Goal: Information Seeking & Learning: Learn about a topic

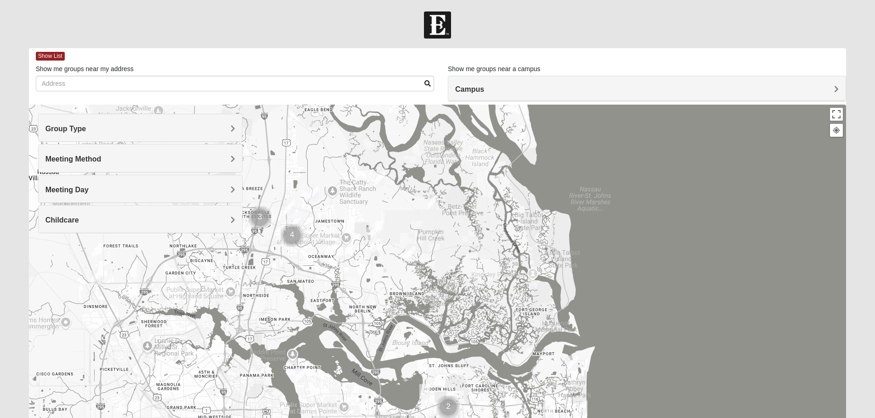
drag, startPoint x: 451, startPoint y: 151, endPoint x: 545, endPoint y: 386, distance: 253.2
click at [545, 386] on div at bounding box center [438, 288] width 818 height 367
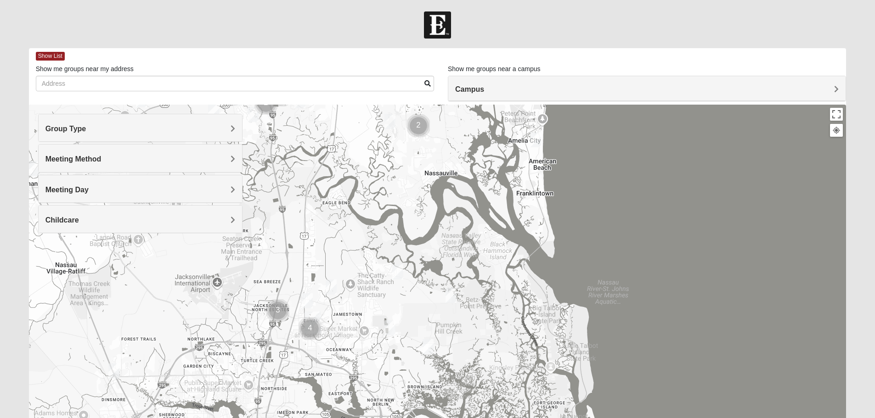
drag, startPoint x: 458, startPoint y: 302, endPoint x: 468, endPoint y: 357, distance: 56.0
click at [468, 357] on div at bounding box center [438, 288] width 818 height 367
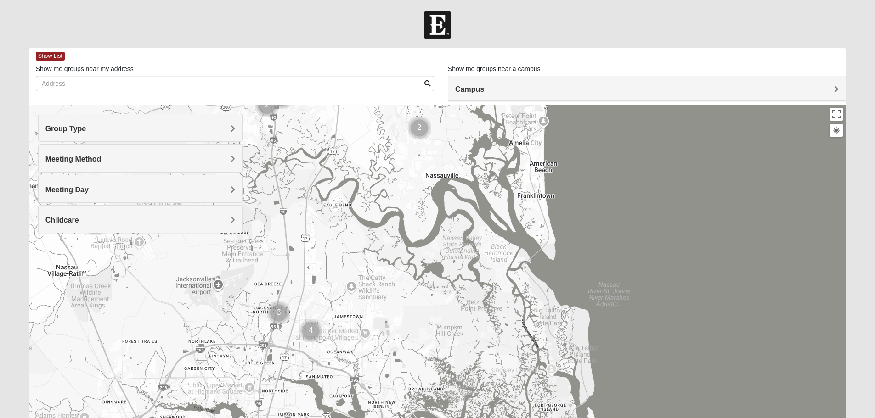
click at [401, 272] on img "Womens Gallaher 32226" at bounding box center [399, 274] width 18 height 23
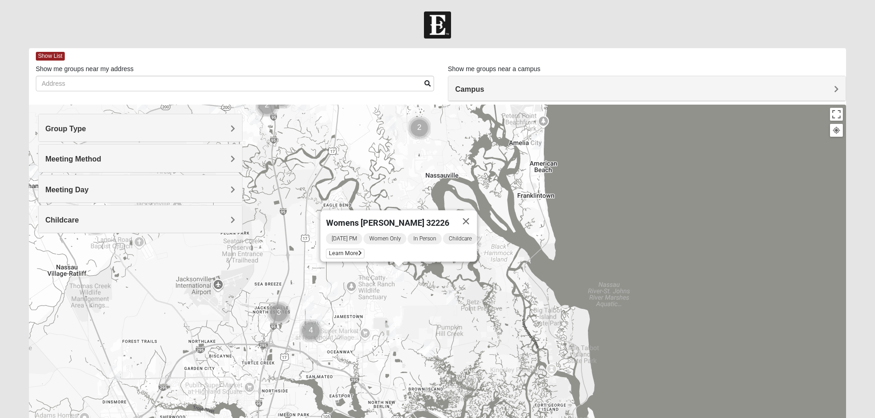
click at [331, 286] on img "Womens Grissinger 32218" at bounding box center [332, 289] width 18 height 23
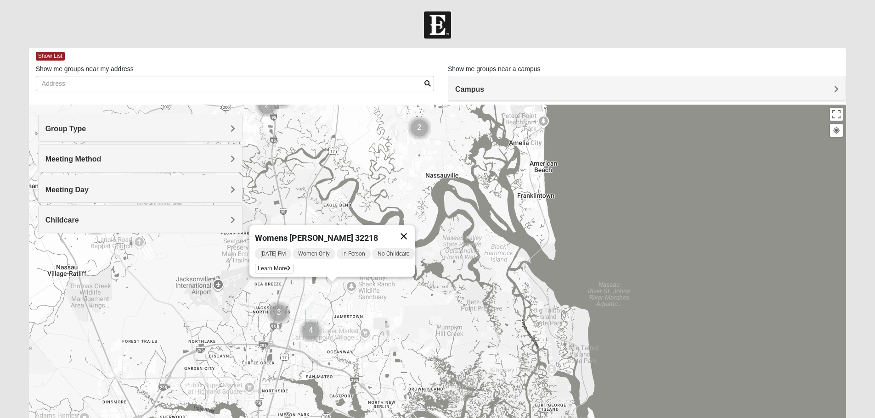
click at [408, 232] on button "Close" at bounding box center [404, 237] width 22 height 22
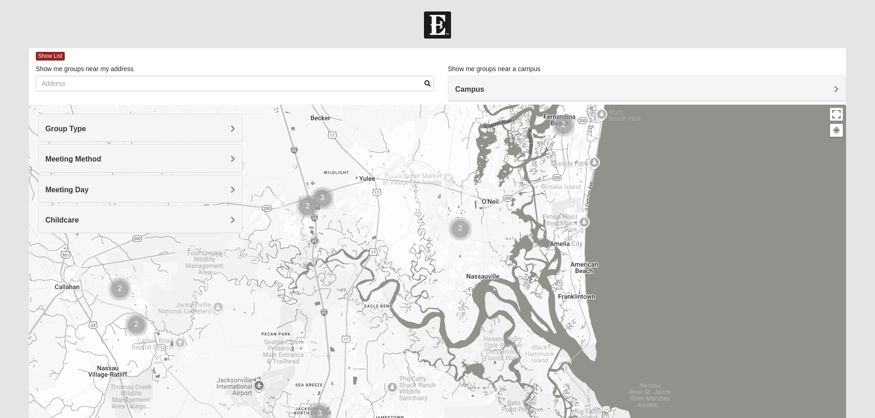
drag, startPoint x: 429, startPoint y: 191, endPoint x: 470, endPoint y: 293, distance: 110.0
click at [470, 293] on div at bounding box center [438, 288] width 818 height 367
click at [326, 198] on img "Cluster of 3 groups" at bounding box center [322, 198] width 30 height 30
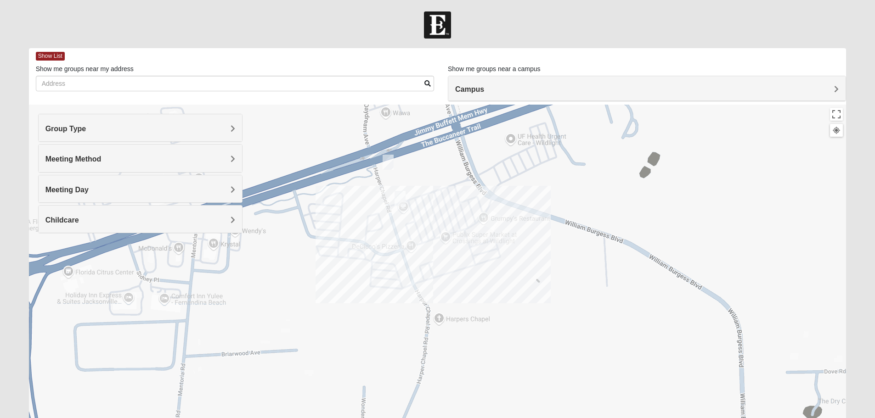
drag, startPoint x: 463, startPoint y: 213, endPoint x: 462, endPoint y: 284, distance: 70.7
click at [462, 284] on div "To navigate, press the arrow keys." at bounding box center [438, 288] width 818 height 367
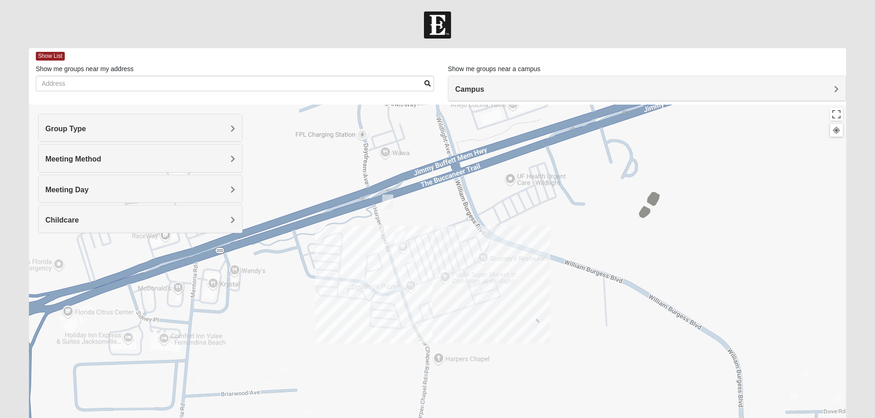
click at [400, 236] on img "Mens Marsh 32097" at bounding box center [399, 238] width 18 height 23
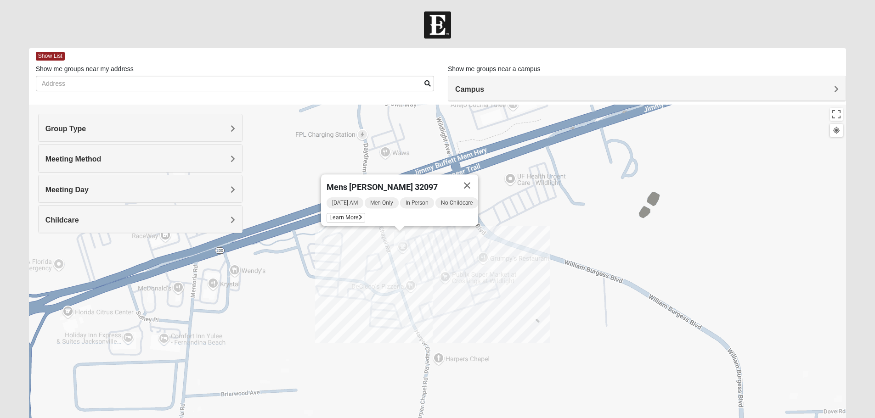
click at [438, 241] on div "Mens [PERSON_NAME] 32097 [DATE] AM Men Only In Person No Childcare Learn More" at bounding box center [438, 288] width 818 height 367
click at [475, 180] on button "Close" at bounding box center [467, 186] width 22 height 22
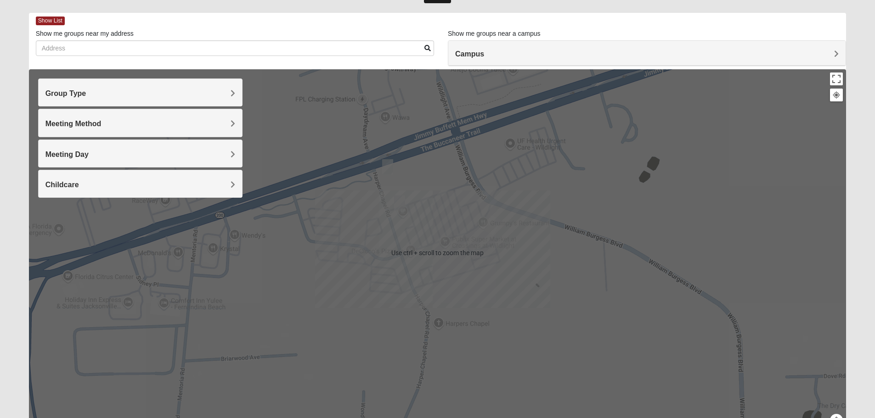
scroll to position [46, 0]
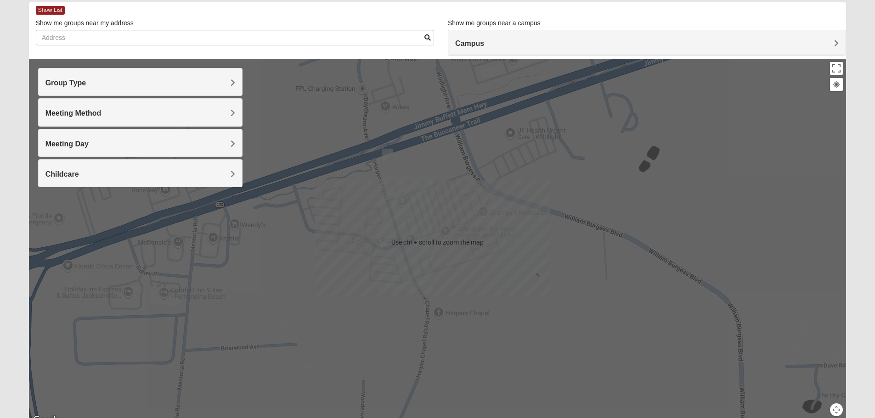
click at [389, 157] on img "Womens Garrison 32097" at bounding box center [387, 156] width 18 height 23
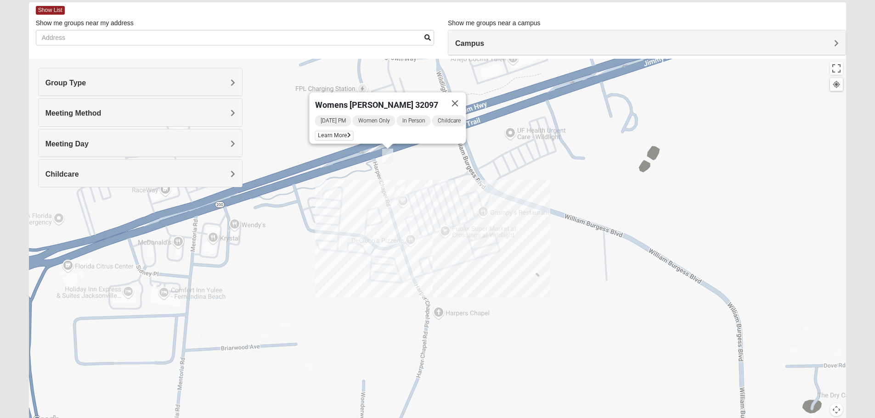
click at [441, 175] on div "Womens [PERSON_NAME] 32097 [DATE] PM Women Only In Person Childcare Learn More" at bounding box center [438, 242] width 818 height 367
click at [463, 97] on button "Close" at bounding box center [455, 103] width 22 height 22
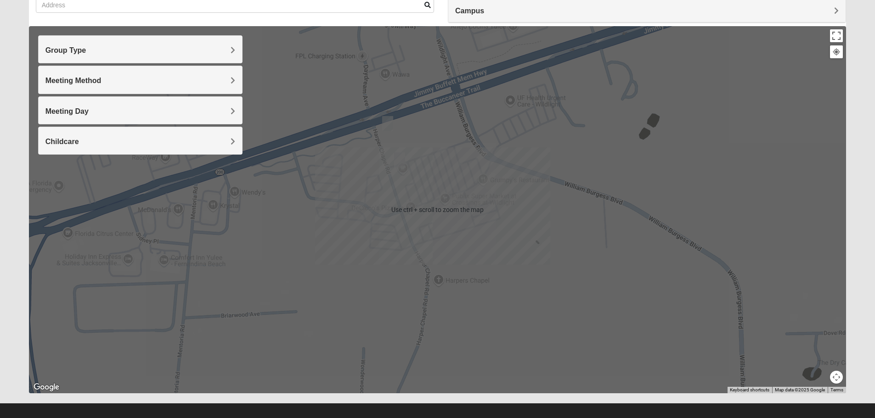
scroll to position [87, 0]
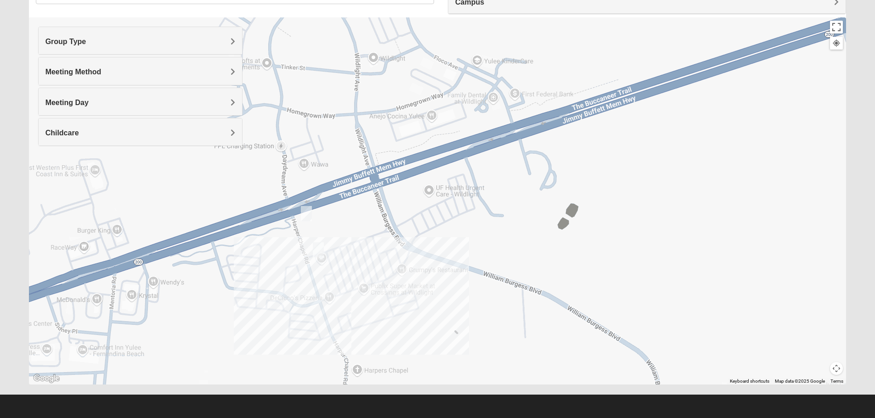
drag, startPoint x: 565, startPoint y: 168, endPoint x: 483, endPoint y: 268, distance: 129.9
click at [483, 268] on div at bounding box center [438, 200] width 818 height 367
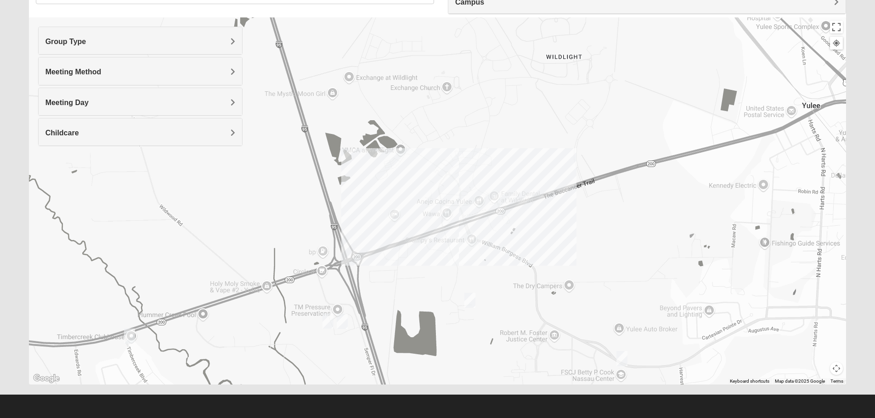
click at [468, 300] on img "Online Womens Daugherty 32097" at bounding box center [470, 300] width 18 height 23
click at [542, 243] on button "Close" at bounding box center [547, 248] width 22 height 22
click at [327, 322] on img "Mixed Silva 32097 (Starting October 4, 2025)" at bounding box center [328, 321] width 18 height 23
click at [344, 321] on img "1825 Mixed Lane 32097" at bounding box center [342, 322] width 18 height 23
click at [412, 266] on button "Close" at bounding box center [404, 269] width 22 height 22
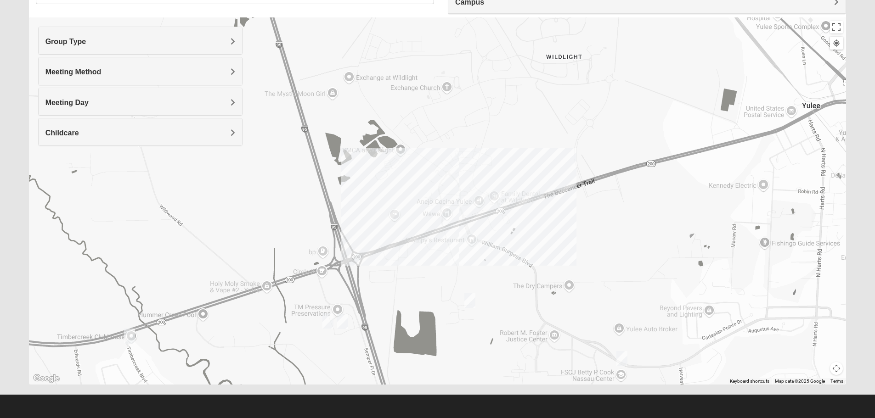
click at [128, 336] on img "Mens Evans 32097" at bounding box center [129, 336] width 18 height 23
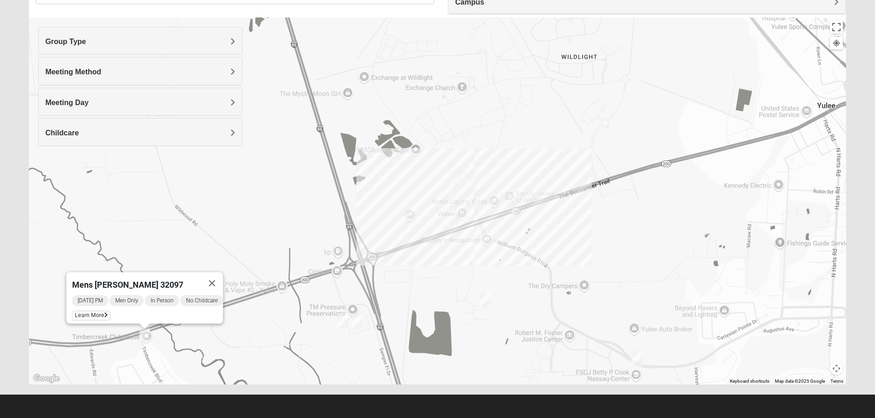
click at [312, 327] on div "Mens [PERSON_NAME] 32097 [DATE] PM Men Only In Person No Childcare Learn More" at bounding box center [438, 200] width 818 height 367
click at [219, 278] on button "Close" at bounding box center [212, 283] width 22 height 22
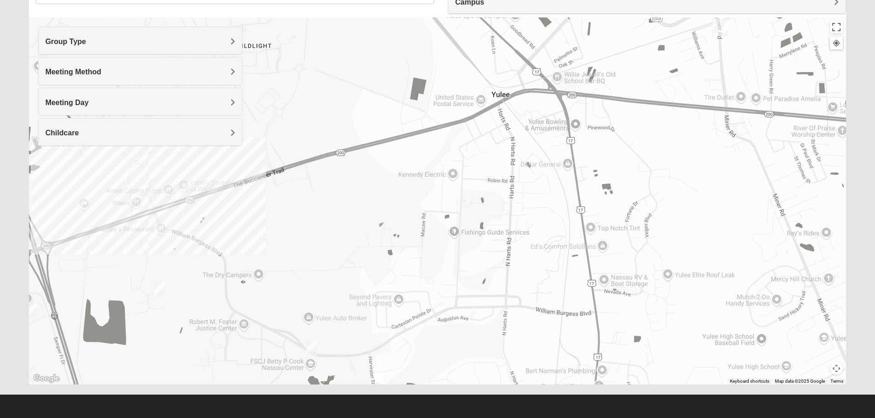
drag, startPoint x: 634, startPoint y: 245, endPoint x: 307, endPoint y: 234, distance: 327.7
click at [307, 234] on div at bounding box center [438, 200] width 818 height 367
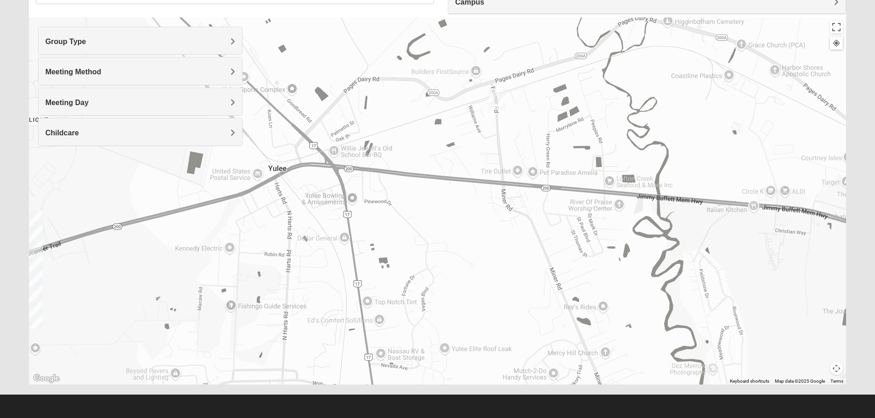
drag, startPoint x: 645, startPoint y: 193, endPoint x: 418, endPoint y: 268, distance: 238.9
click at [418, 268] on div at bounding box center [438, 200] width 818 height 367
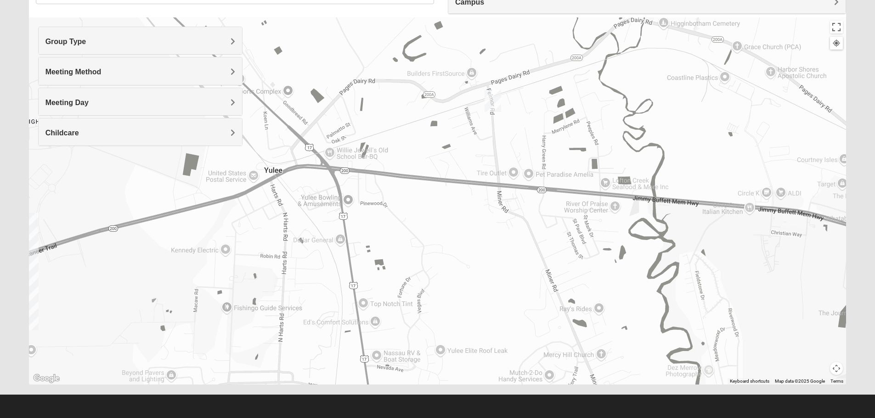
click at [493, 100] on img "Wildlight" at bounding box center [493, 100] width 24 height 29
click at [518, 55] on button "Close" at bounding box center [513, 62] width 22 height 22
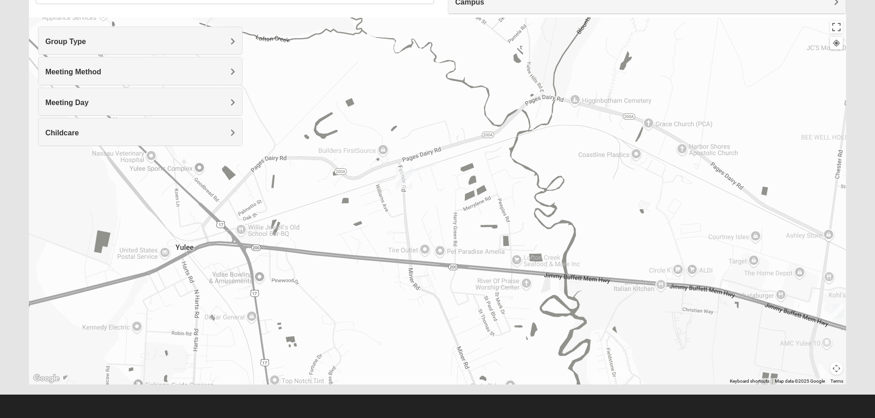
drag, startPoint x: 579, startPoint y: 151, endPoint x: 480, endPoint y: 221, distance: 121.9
click at [480, 221] on div at bounding box center [438, 200] width 818 height 367
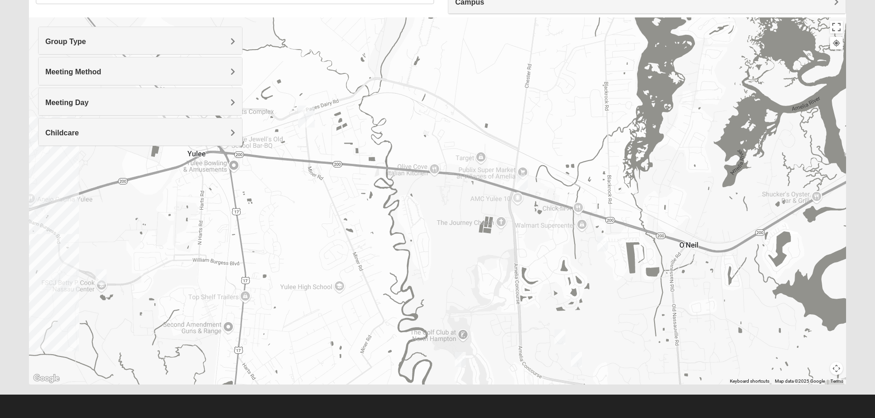
drag, startPoint x: 610, startPoint y: 263, endPoint x: 433, endPoint y: 195, distance: 189.5
click at [433, 195] on div at bounding box center [438, 200] width 818 height 367
click at [520, 180] on img "Mens Lane 32034" at bounding box center [521, 182] width 18 height 23
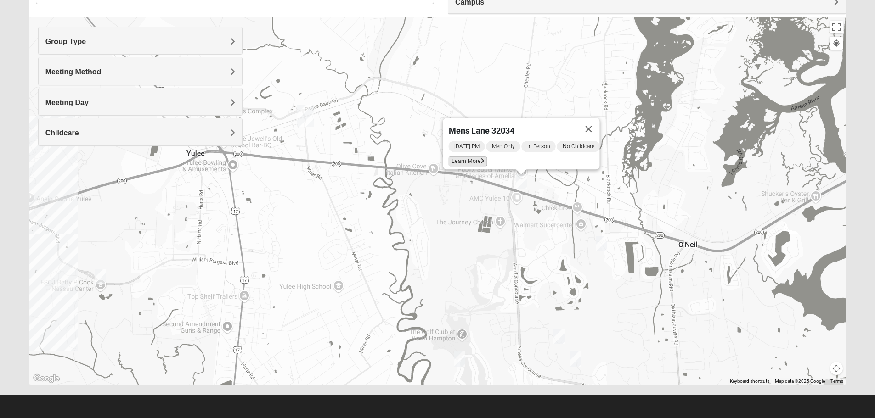
click at [470, 157] on span "Learn More" at bounding box center [467, 162] width 39 height 10
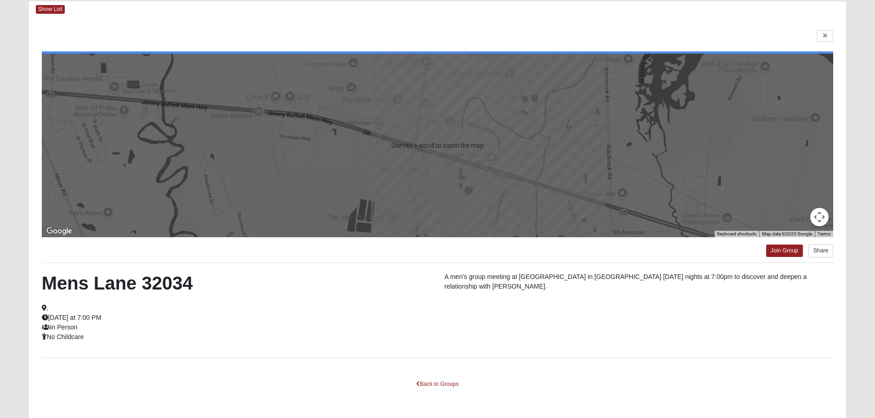
scroll to position [83, 0]
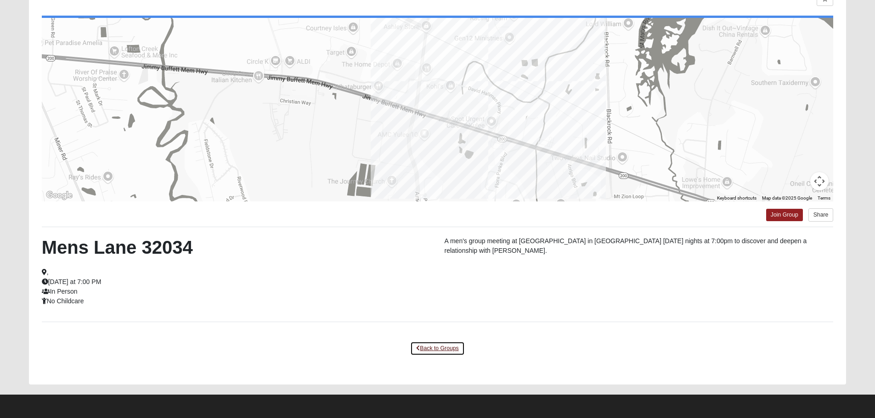
click at [445, 350] on link "Back to Groups" at bounding box center [437, 349] width 54 height 14
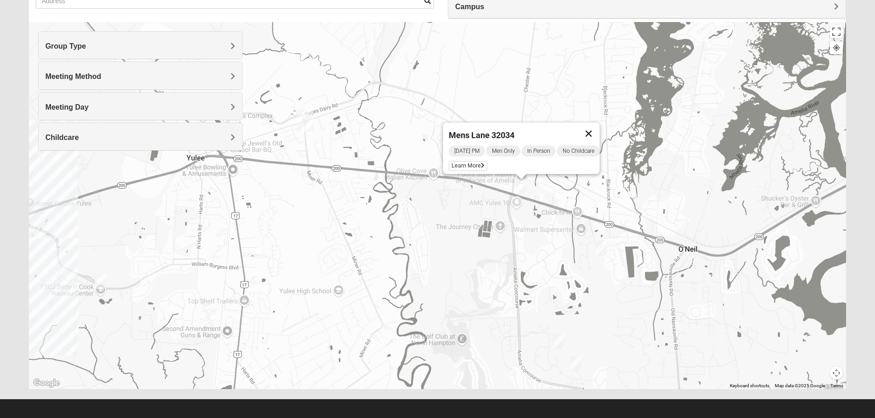
click at [593, 126] on button "Close" at bounding box center [588, 134] width 22 height 22
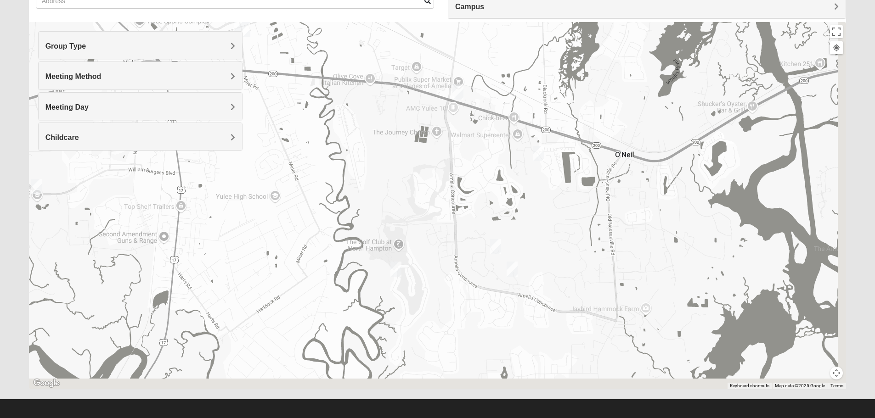
drag, startPoint x: 535, startPoint y: 271, endPoint x: 470, endPoint y: 165, distance: 123.3
click at [470, 165] on div at bounding box center [438, 205] width 818 height 367
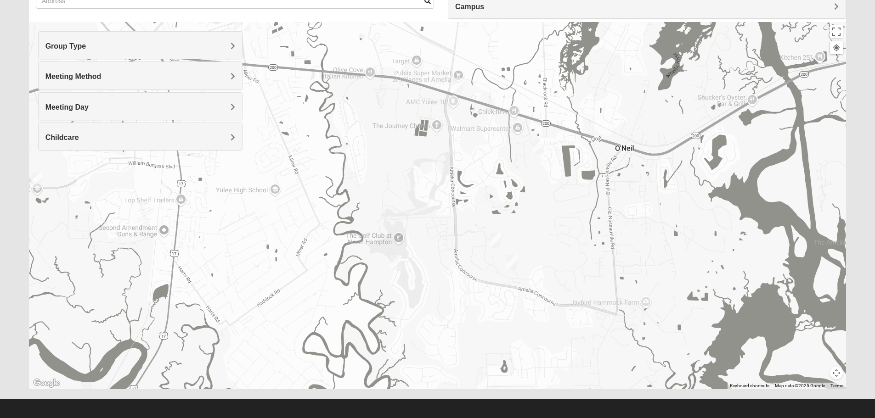
click at [397, 263] on img "Womens Trescot 32034" at bounding box center [396, 263] width 18 height 23
click at [476, 204] on button "Close" at bounding box center [468, 210] width 22 height 22
click at [496, 239] on img "Mens Strickenburg 32097" at bounding box center [495, 240] width 18 height 23
click at [440, 215] on span "Learn More" at bounding box center [442, 220] width 39 height 10
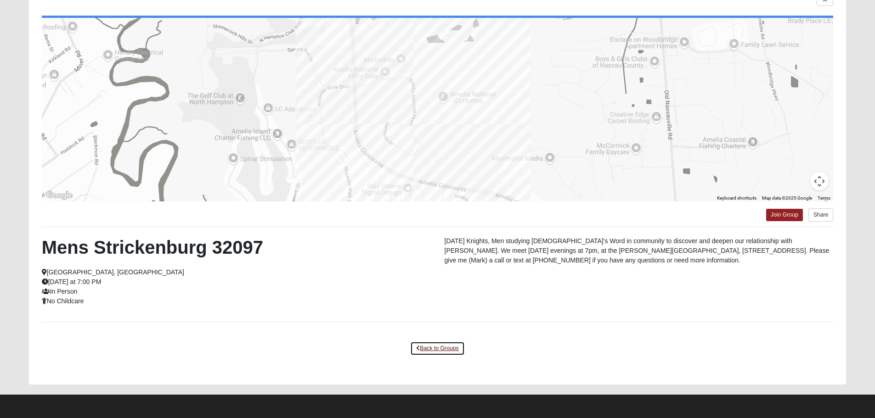
click at [450, 350] on link "Back to Groups" at bounding box center [437, 349] width 54 height 14
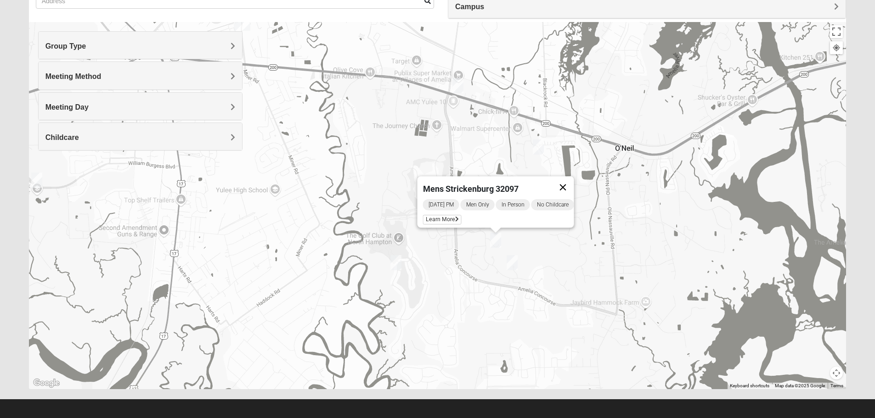
click at [570, 181] on button "Close" at bounding box center [563, 187] width 22 height 22
click at [517, 261] on img "Online Womens Danes 32034" at bounding box center [512, 263] width 18 height 23
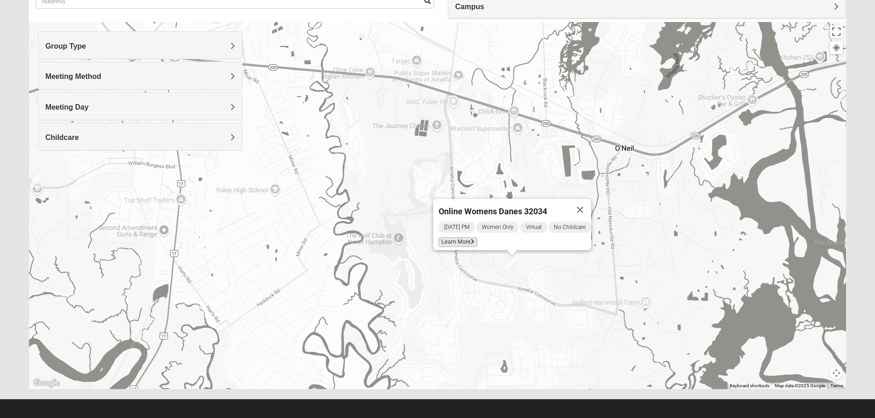
click at [452, 237] on span "Learn More" at bounding box center [458, 242] width 39 height 10
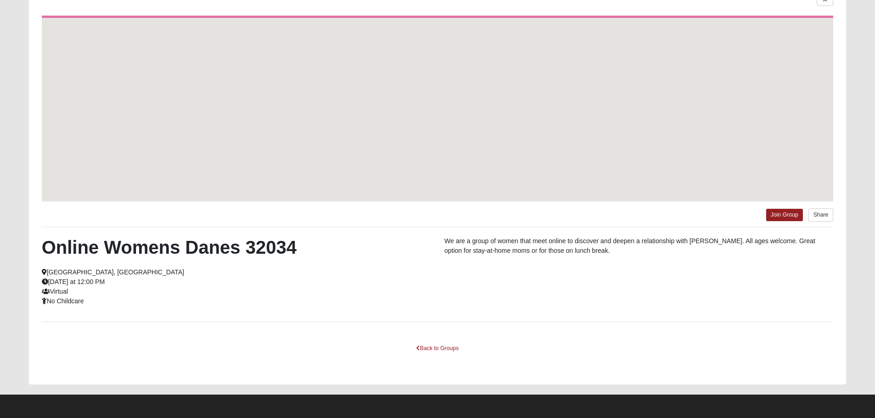
scroll to position [42, 0]
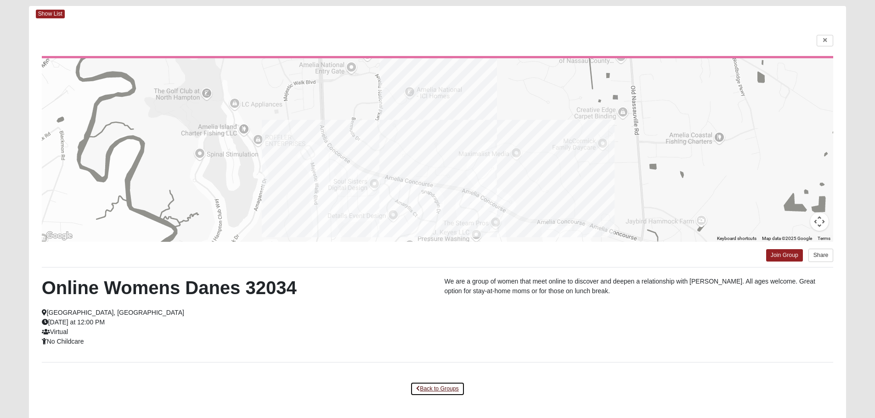
click at [439, 388] on link "Back to Groups" at bounding box center [437, 389] width 54 height 14
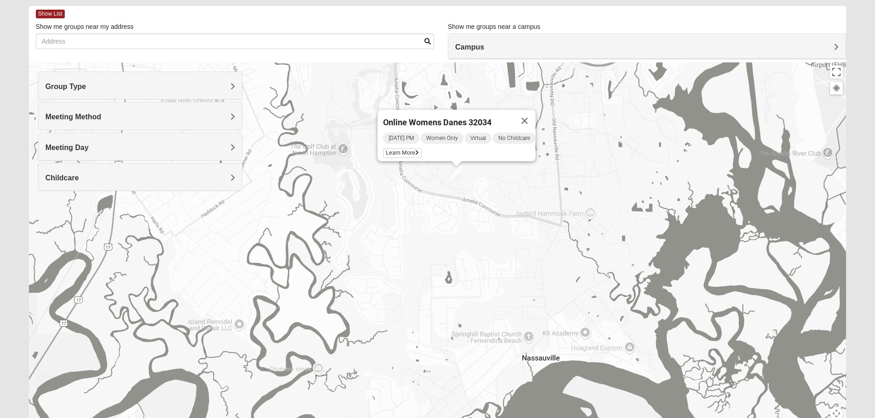
drag, startPoint x: 444, startPoint y: 348, endPoint x: 388, endPoint y: 217, distance: 142.2
click at [388, 217] on div "Online Womens Danes 32034 [DATE] PM Women Only Virtual No Childcare Learn More" at bounding box center [438, 245] width 818 height 367
click at [533, 113] on button "Close" at bounding box center [525, 120] width 22 height 22
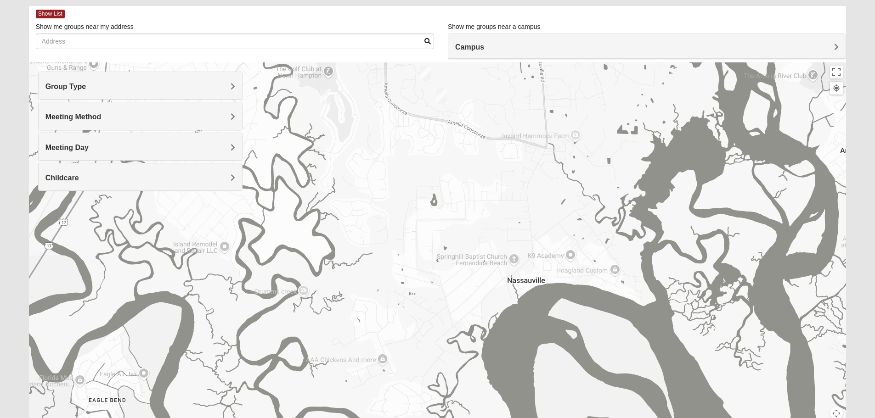
drag, startPoint x: 452, startPoint y: 237, endPoint x: 442, endPoint y: 194, distance: 44.0
click at [442, 194] on div at bounding box center [438, 245] width 818 height 367
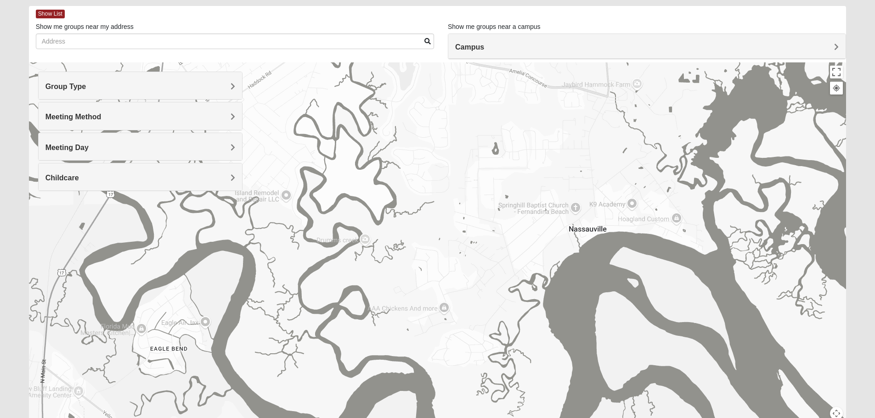
drag, startPoint x: 429, startPoint y: 276, endPoint x: 497, endPoint y: 242, distance: 76.4
click at [497, 242] on div at bounding box center [438, 245] width 818 height 367
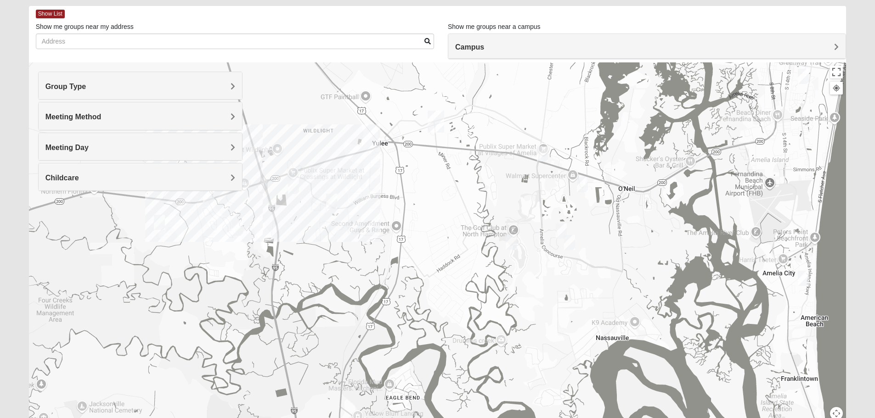
drag, startPoint x: 480, startPoint y: 192, endPoint x: 551, endPoint y: 310, distance: 137.2
click at [551, 310] on div at bounding box center [438, 245] width 818 height 367
click at [334, 201] on img "1825 Mixed FSCJ 32097" at bounding box center [332, 203] width 18 height 23
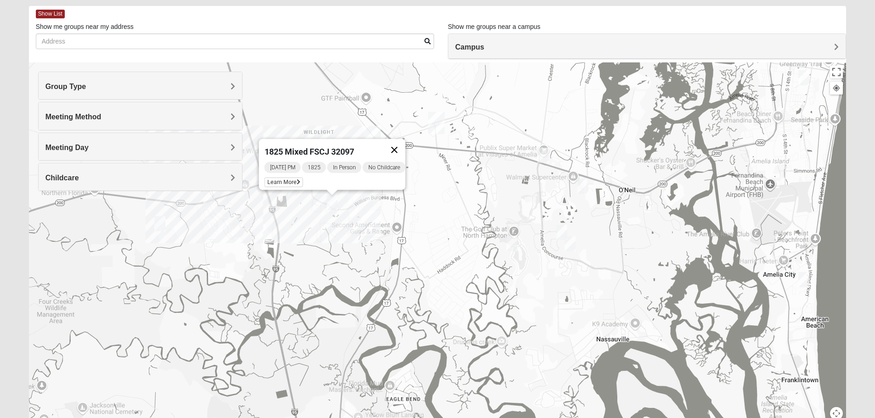
click at [399, 147] on button "Close" at bounding box center [394, 150] width 22 height 22
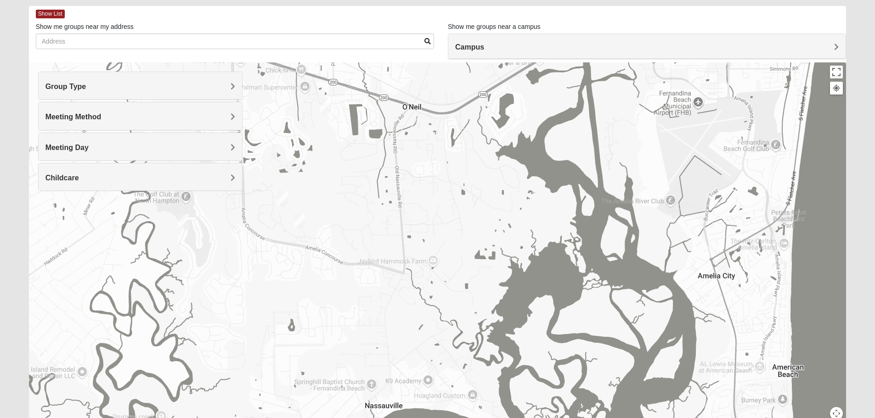
drag, startPoint x: 718, startPoint y: 262, endPoint x: 434, endPoint y: 186, distance: 294.7
click at [434, 186] on div at bounding box center [438, 245] width 818 height 367
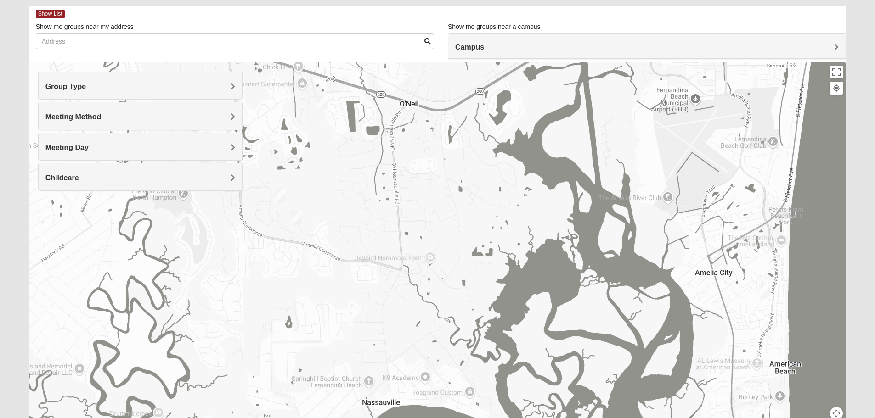
click at [761, 286] on img "Mixed Dunton 32034" at bounding box center [764, 290] width 18 height 23
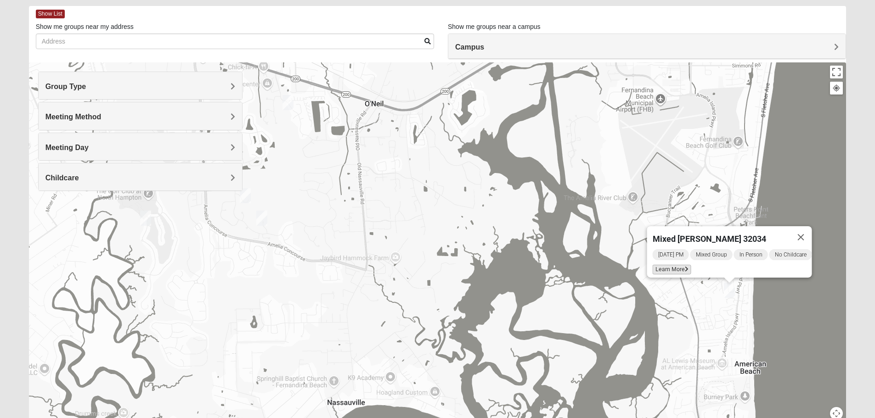
click at [675, 265] on span "Learn More" at bounding box center [671, 270] width 39 height 10
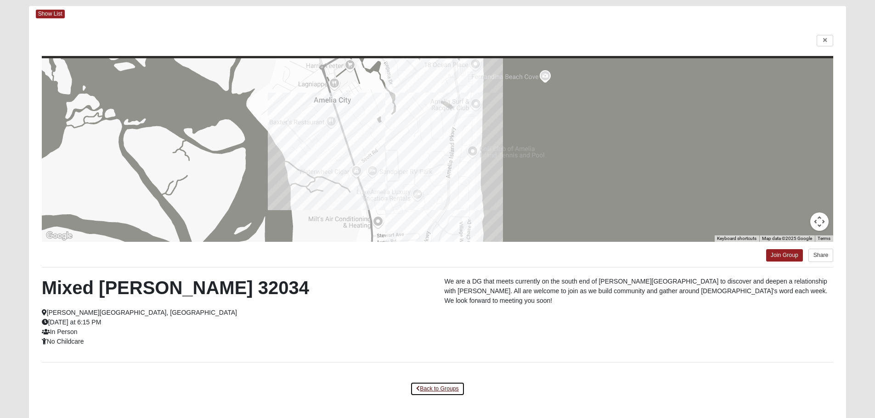
click at [453, 386] on link "Back to Groups" at bounding box center [437, 389] width 54 height 14
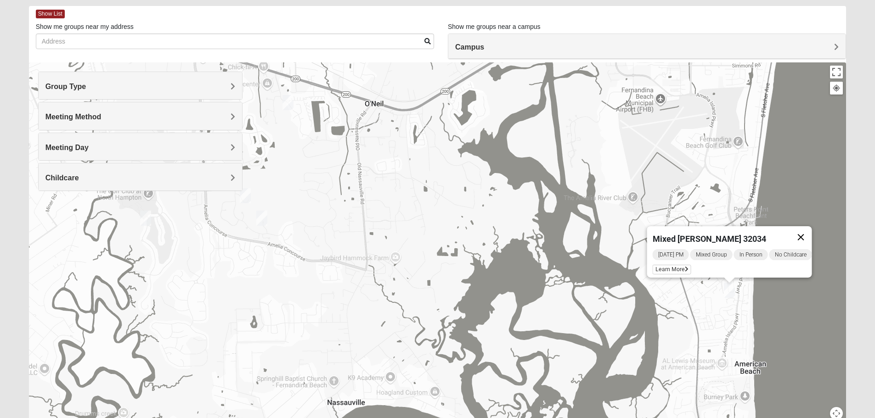
click at [811, 230] on button "Close" at bounding box center [801, 237] width 22 height 22
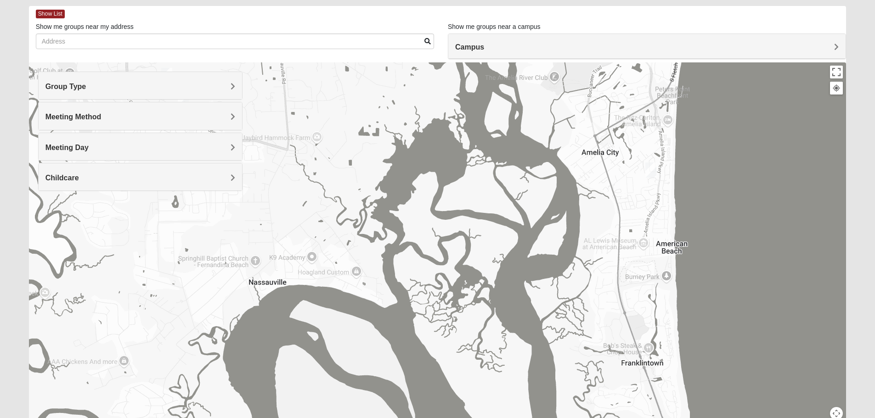
drag, startPoint x: 623, startPoint y: 228, endPoint x: 544, endPoint y: 103, distance: 148.1
click at [544, 103] on div at bounding box center [438, 245] width 818 height 367
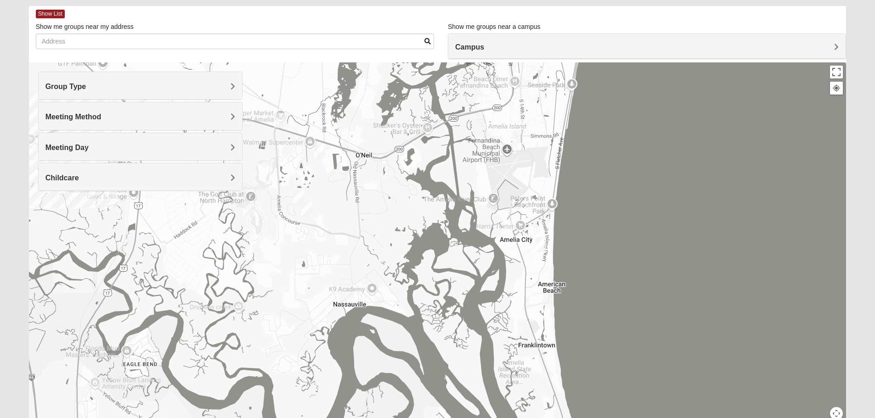
drag, startPoint x: 583, startPoint y: 334, endPoint x: 519, endPoint y: 375, distance: 76.0
click at [519, 375] on div at bounding box center [438, 245] width 818 height 367
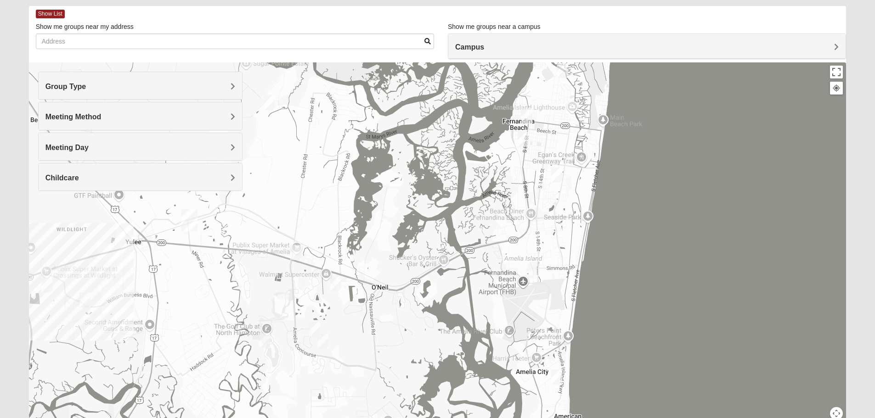
drag, startPoint x: 473, startPoint y: 136, endPoint x: 489, endPoint y: 271, distance: 136.9
click at [489, 271] on div at bounding box center [438, 245] width 818 height 367
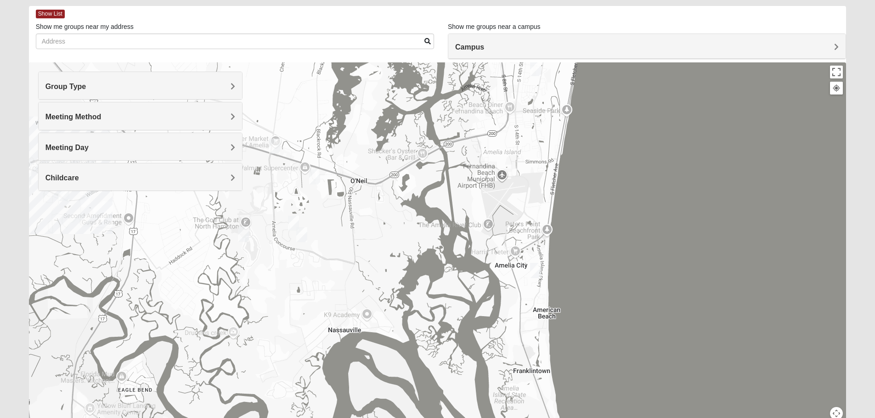
drag, startPoint x: 467, startPoint y: 270, endPoint x: 453, endPoint y: 160, distance: 110.6
click at [451, 115] on div at bounding box center [438, 245] width 818 height 367
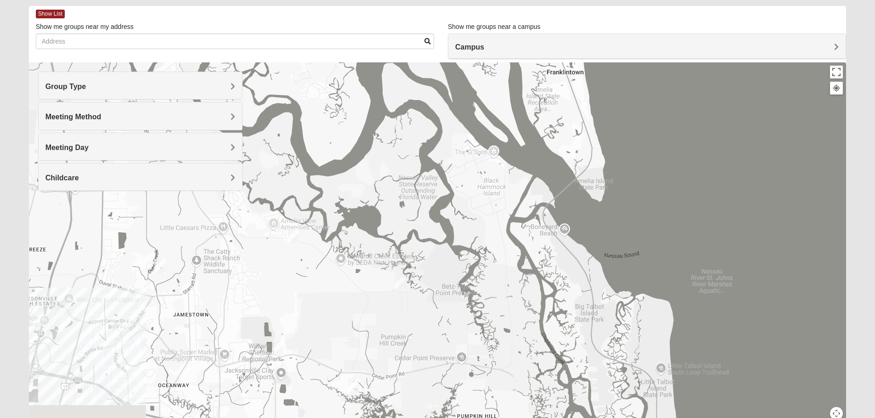
drag, startPoint x: 422, startPoint y: 280, endPoint x: 452, endPoint y: 164, distance: 119.4
click at [452, 164] on div at bounding box center [438, 245] width 818 height 367
click at [291, 232] on img "Womens Gallaher 32226" at bounding box center [292, 236] width 18 height 23
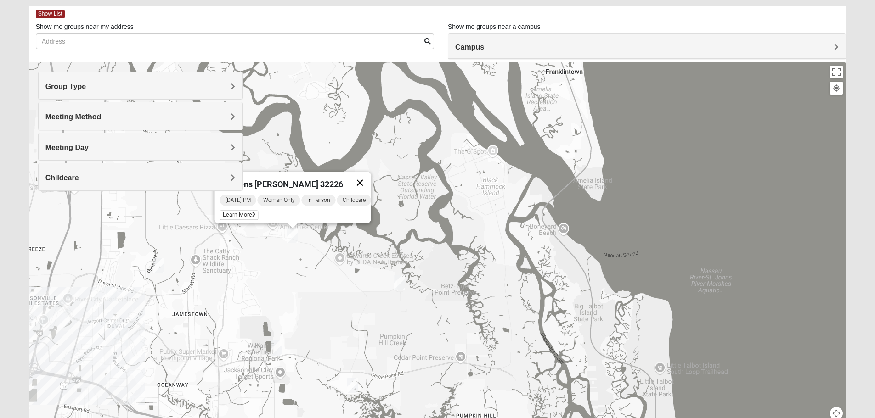
click at [363, 176] on button "Close" at bounding box center [360, 183] width 22 height 22
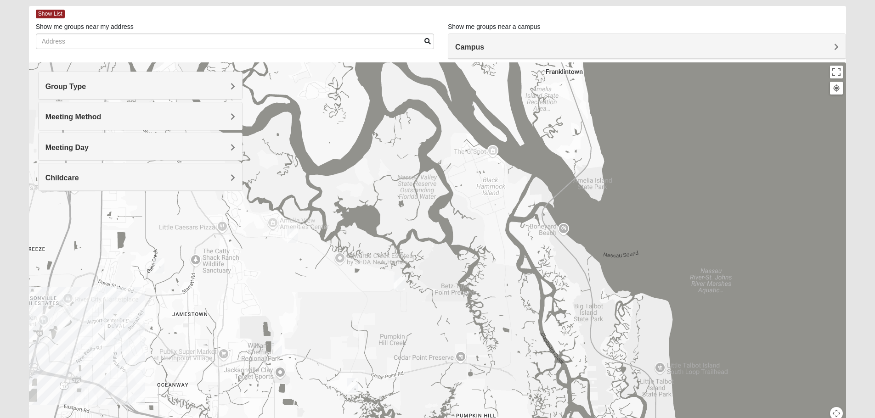
click at [401, 284] on img "Womens Mckenzie 32226" at bounding box center [399, 282] width 18 height 23
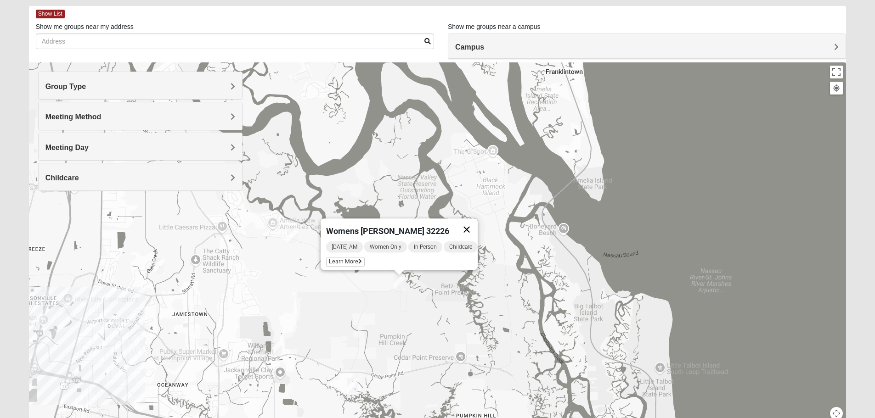
click at [475, 222] on button "Close" at bounding box center [467, 230] width 22 height 22
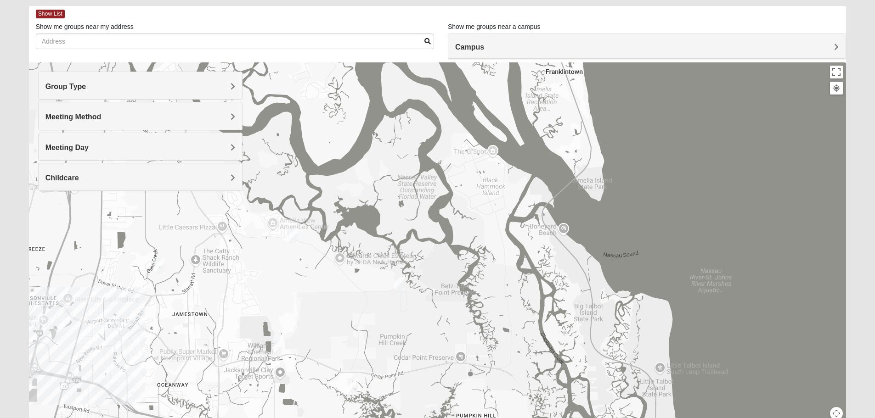
click at [162, 265] on img "Womens Grissinger 32218" at bounding box center [159, 266] width 18 height 23
click at [239, 206] on button "Close" at bounding box center [231, 213] width 22 height 22
click at [111, 294] on img "Mixed Martins 32218" at bounding box center [111, 293] width 18 height 23
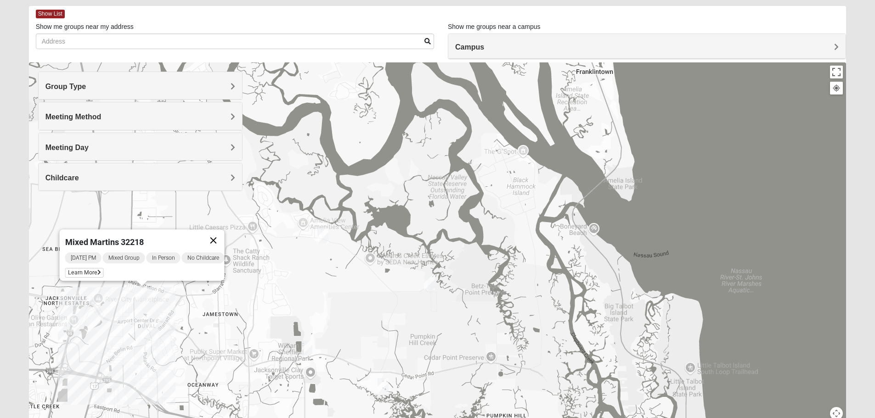
click at [217, 237] on button "Close" at bounding box center [213, 241] width 22 height 22
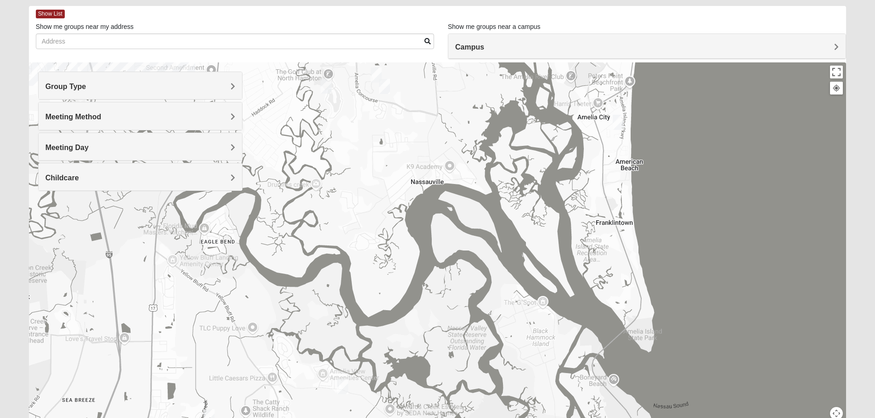
drag, startPoint x: 484, startPoint y: 201, endPoint x: 499, endPoint y: 394, distance: 194.0
click at [499, 394] on div at bounding box center [438, 245] width 818 height 367
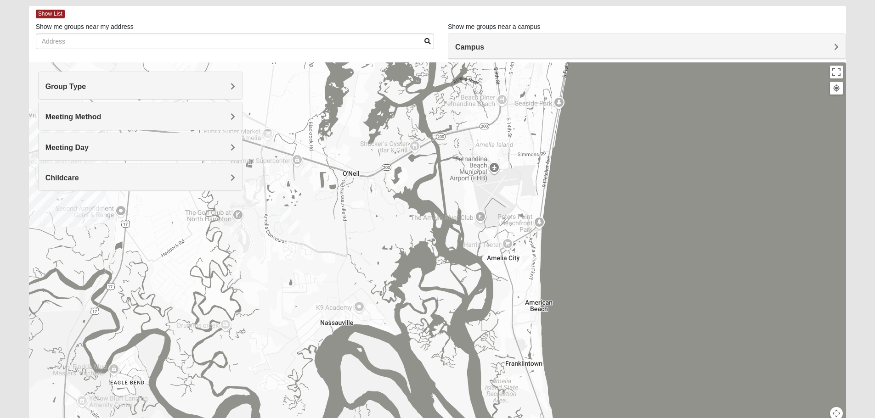
drag, startPoint x: 502, startPoint y: 294, endPoint x: 439, endPoint y: 345, distance: 81.0
click at [439, 345] on div at bounding box center [438, 245] width 818 height 367
click at [527, 262] on img "Mixed Dunton 32034" at bounding box center [528, 263] width 18 height 23
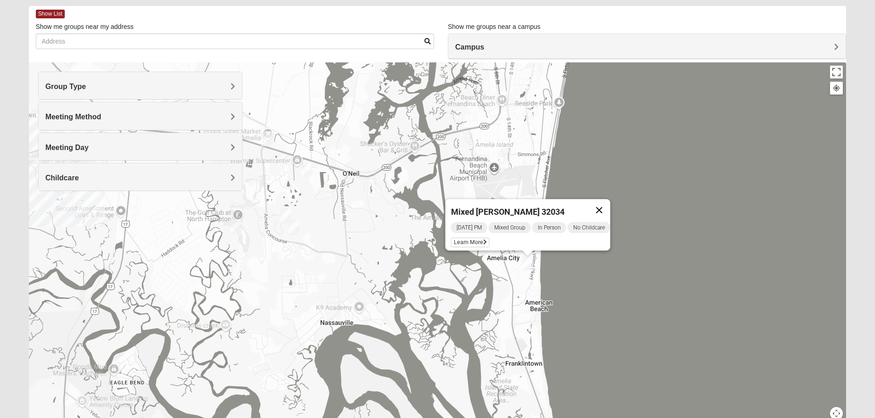
click at [610, 201] on button "Close" at bounding box center [599, 210] width 22 height 22
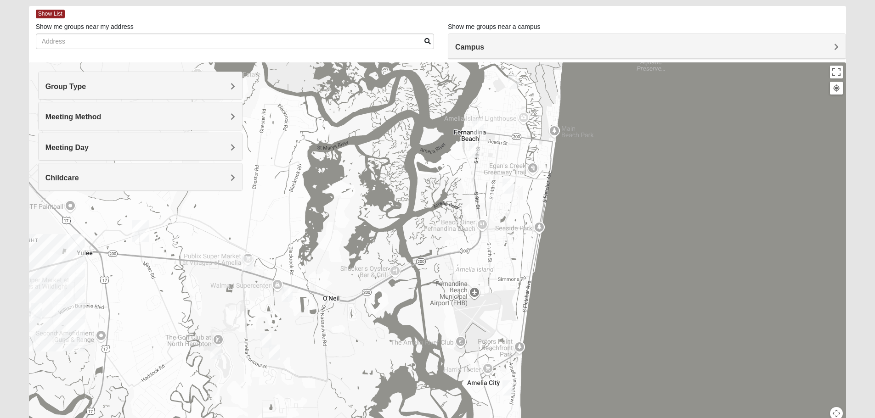
drag, startPoint x: 521, startPoint y: 171, endPoint x: 503, endPoint y: 286, distance: 116.7
click at [503, 287] on div at bounding box center [438, 245] width 818 height 367
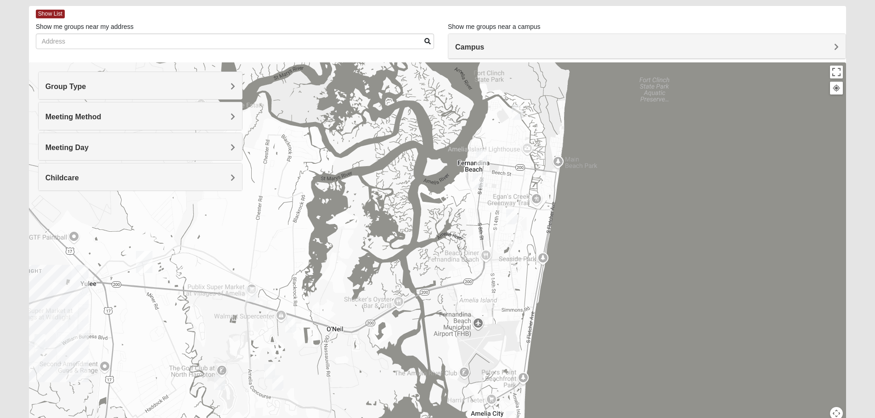
click at [510, 211] on img "Womens Bourquin 32034" at bounding box center [512, 217] width 18 height 23
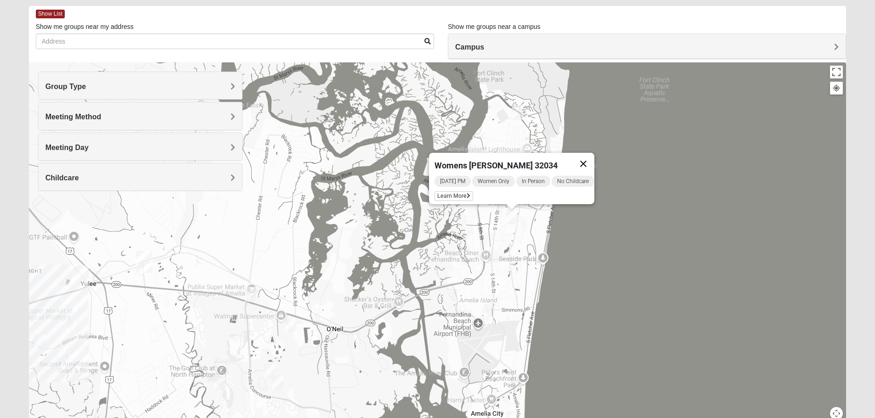
click at [588, 156] on button "Close" at bounding box center [583, 164] width 22 height 22
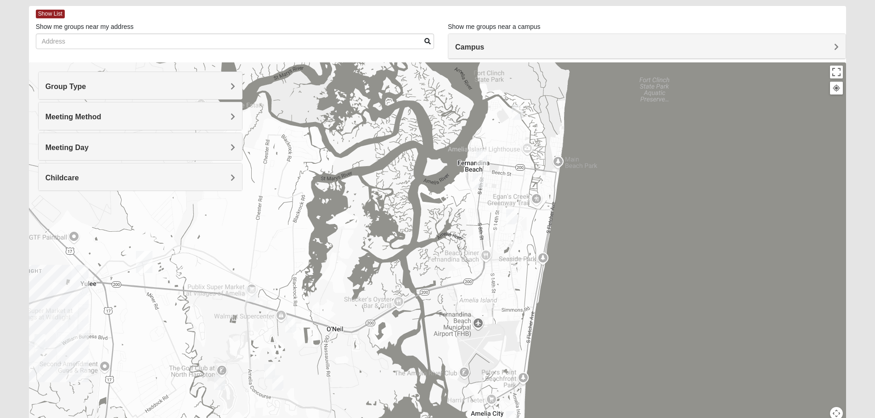
click at [484, 156] on img "Mens La Sureña 32034" at bounding box center [482, 158] width 18 height 23
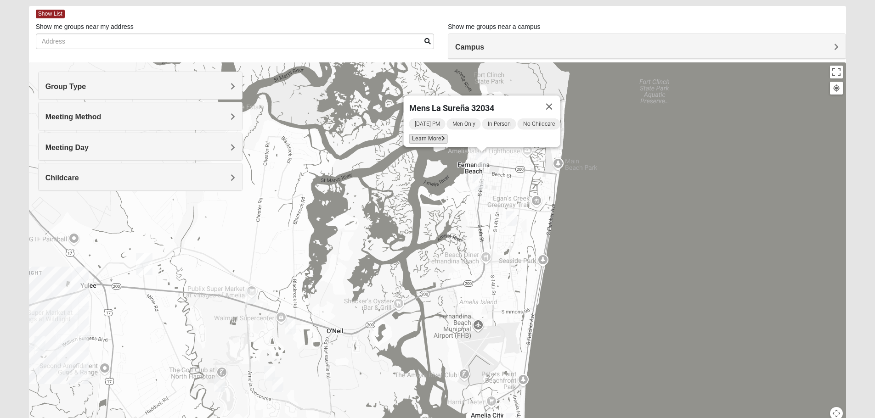
click at [430, 134] on span "Learn More" at bounding box center [428, 139] width 39 height 10
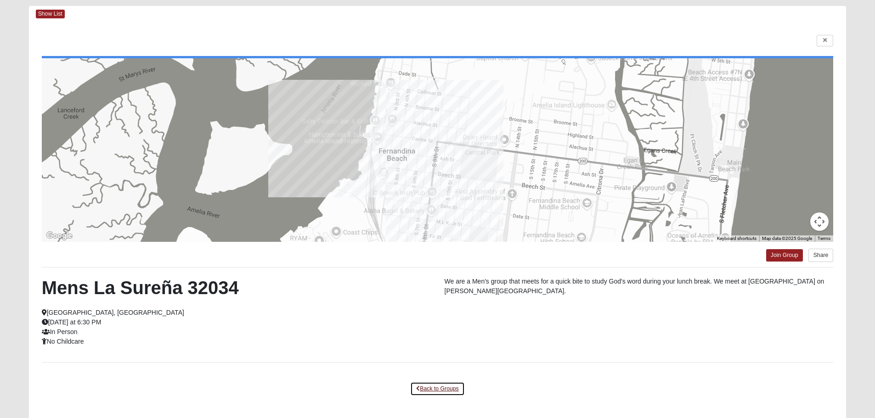
click at [443, 390] on link "Back to Groups" at bounding box center [437, 389] width 54 height 14
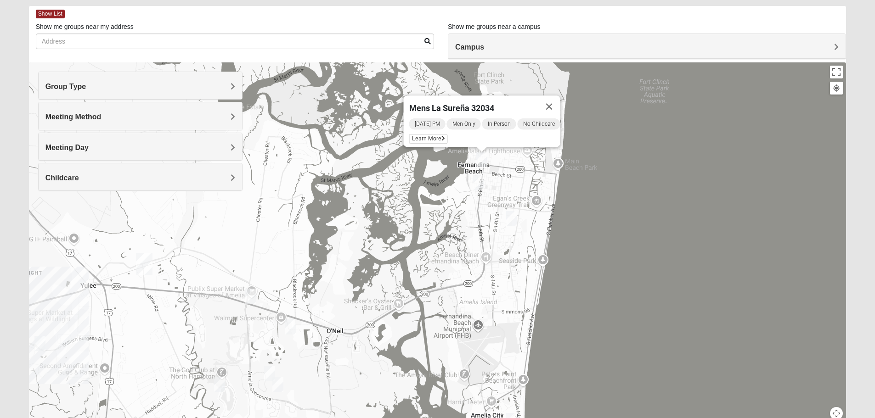
click at [475, 180] on img "Mens Herbert 32034" at bounding box center [478, 183] width 18 height 23
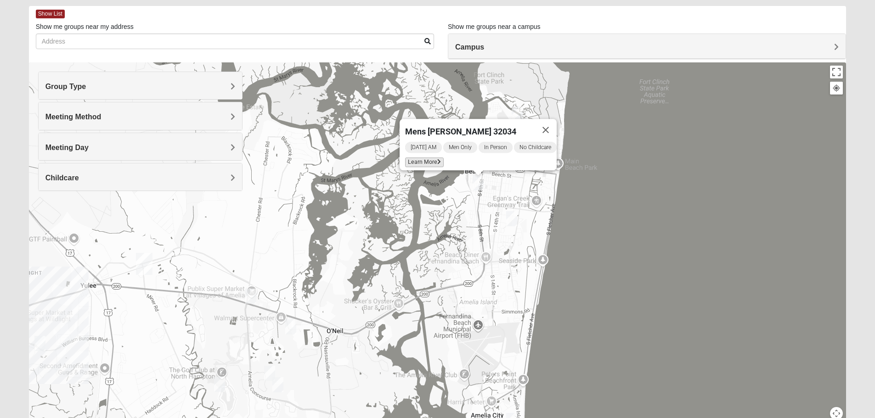
click at [421, 158] on span "Learn More" at bounding box center [424, 163] width 39 height 10
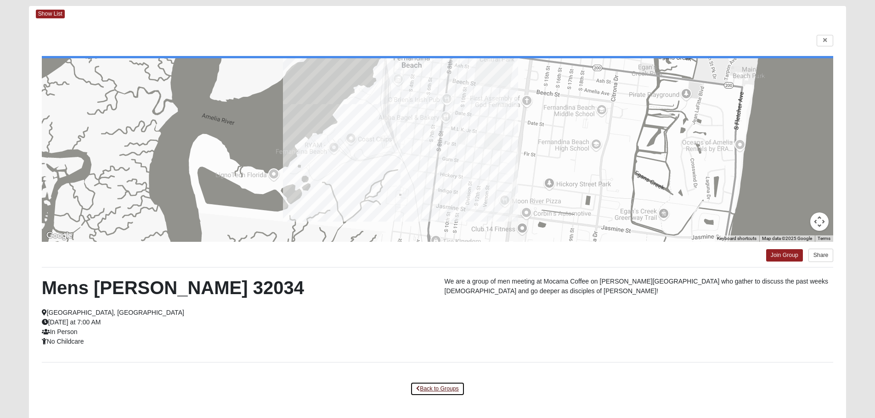
click at [449, 391] on link "Back to Groups" at bounding box center [437, 389] width 54 height 14
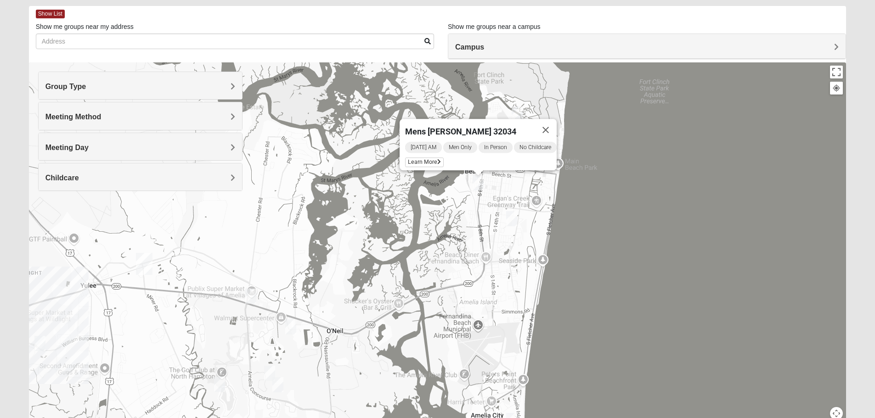
click at [511, 219] on img "Womens Bourquin 32034" at bounding box center [512, 219] width 18 height 23
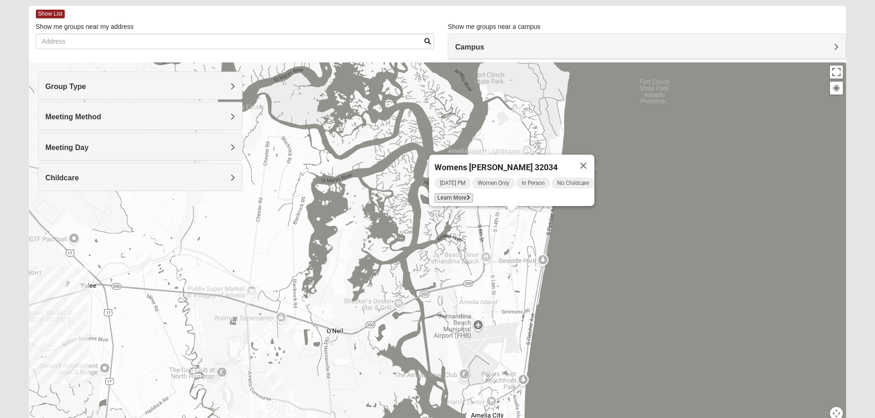
click at [455, 193] on span "Learn More" at bounding box center [454, 198] width 39 height 10
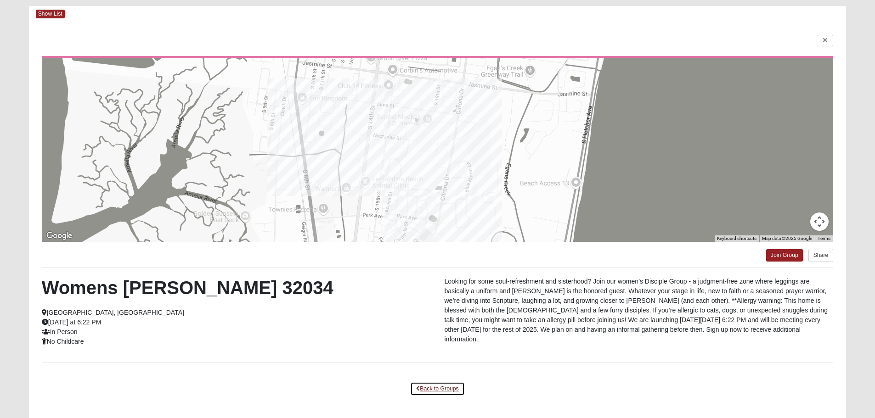
click at [438, 388] on link "Back to Groups" at bounding box center [437, 389] width 54 height 14
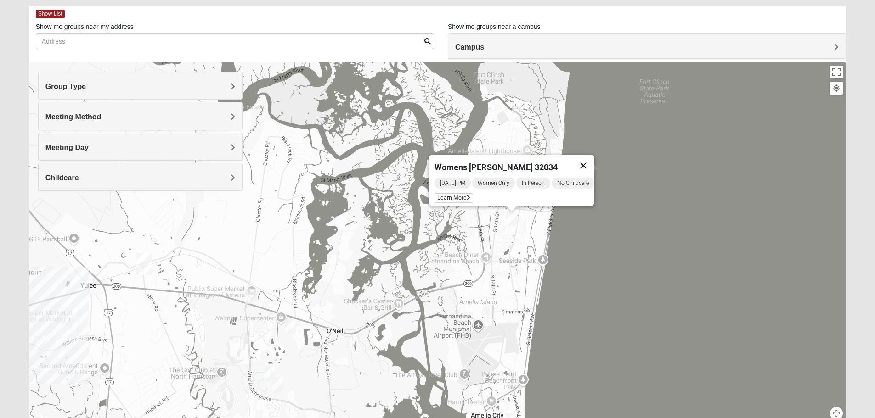
click at [592, 158] on button "Close" at bounding box center [583, 166] width 22 height 22
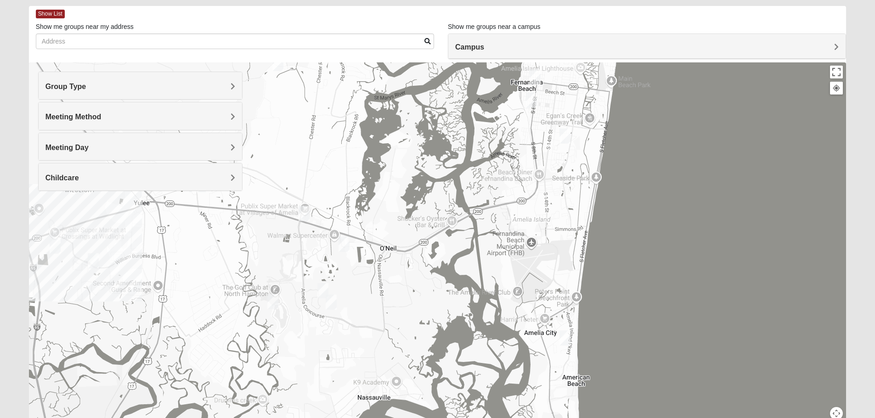
drag, startPoint x: 422, startPoint y: 301, endPoint x: 481, endPoint y: 219, distance: 101.3
click at [481, 219] on div at bounding box center [438, 245] width 818 height 367
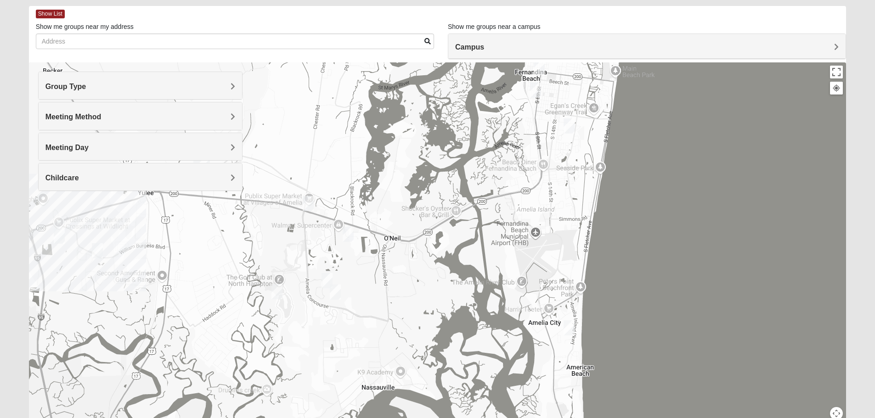
click at [323, 281] on img "Mens Strickenburg 32097" at bounding box center [327, 281] width 18 height 23
click at [275, 257] on span "Learn More" at bounding box center [273, 260] width 39 height 10
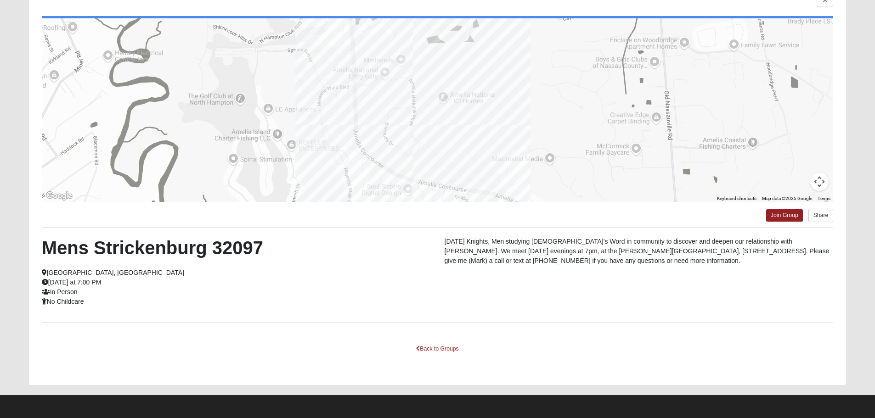
scroll to position [83, 0]
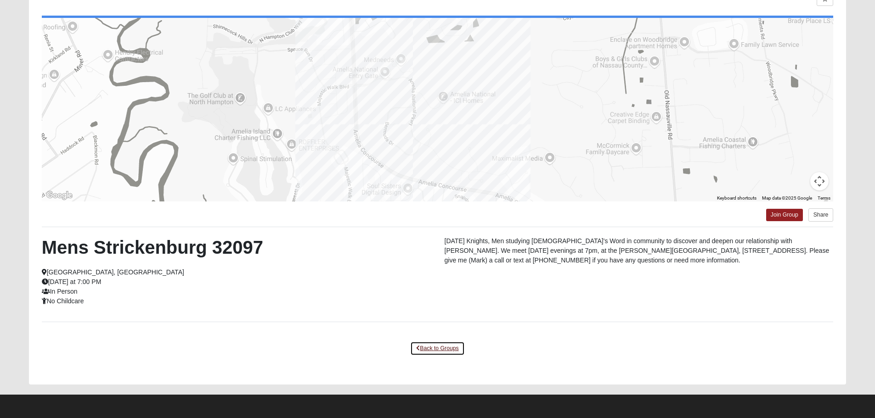
click at [424, 350] on link "Back to Groups" at bounding box center [437, 349] width 54 height 14
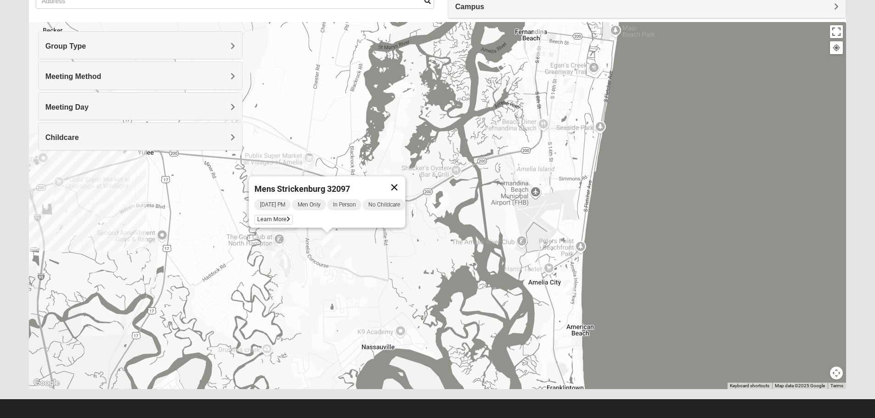
click at [398, 180] on button "Close" at bounding box center [394, 187] width 22 height 22
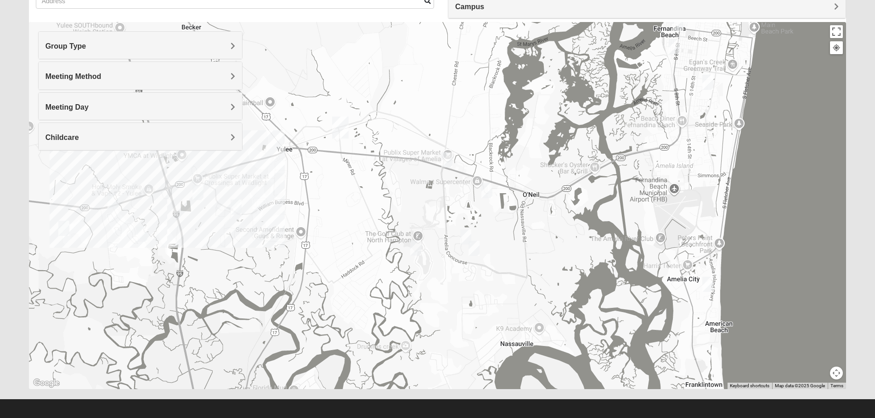
drag, startPoint x: 168, startPoint y: 213, endPoint x: 309, endPoint y: 229, distance: 141.9
click at [309, 229] on div at bounding box center [438, 205] width 818 height 367
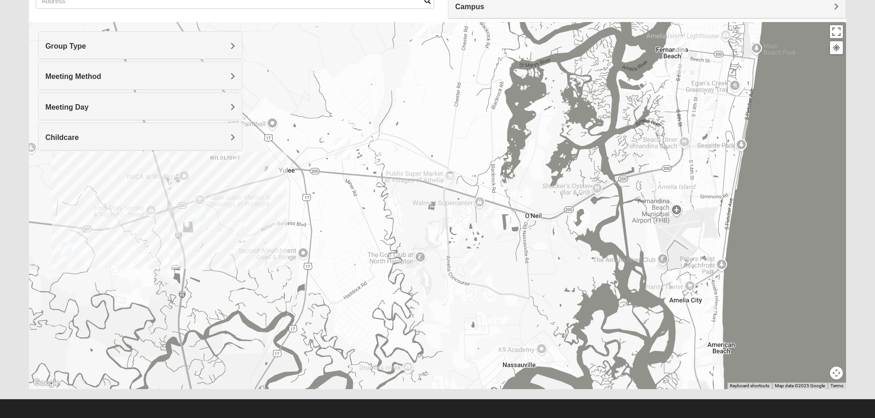
click at [240, 229] on img "1825 Mixed FSCJ 32097" at bounding box center [238, 228] width 18 height 23
click at [190, 203] on span "Learn More" at bounding box center [189, 208] width 39 height 10
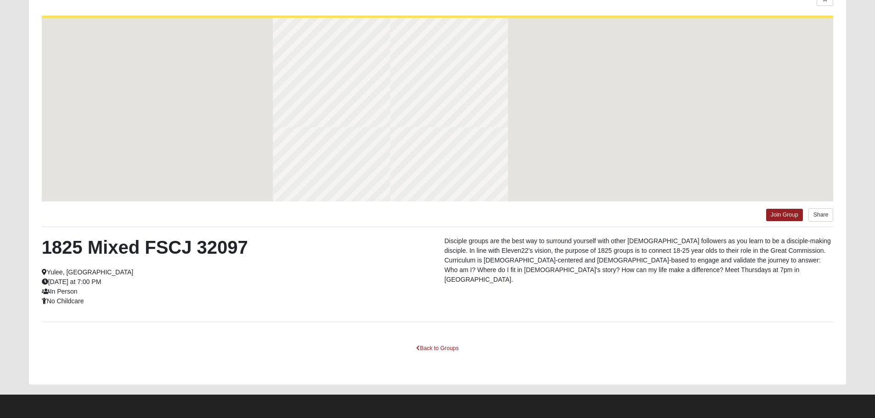
scroll to position [42, 0]
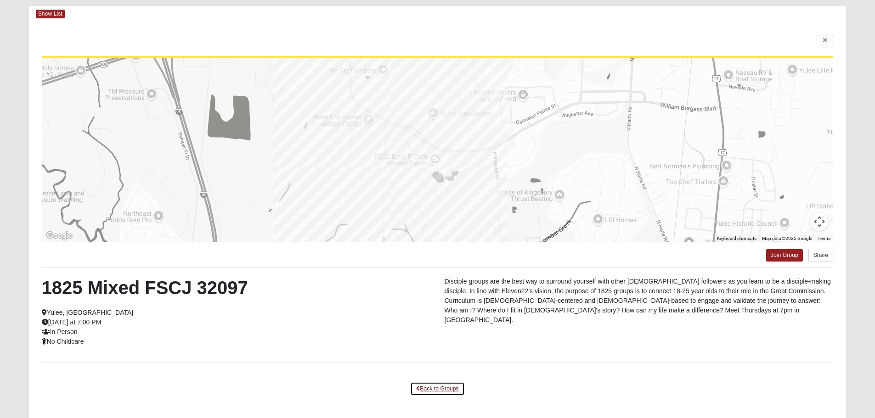
click at [449, 392] on link "Back to Groups" at bounding box center [437, 389] width 54 height 14
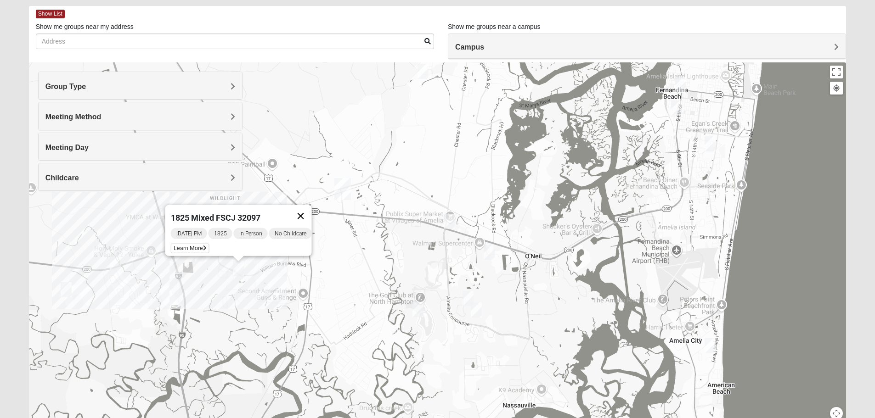
click at [306, 211] on button "Close" at bounding box center [300, 216] width 22 height 22
click at [113, 262] on img "Mens Evans 32097" at bounding box center [115, 263] width 18 height 23
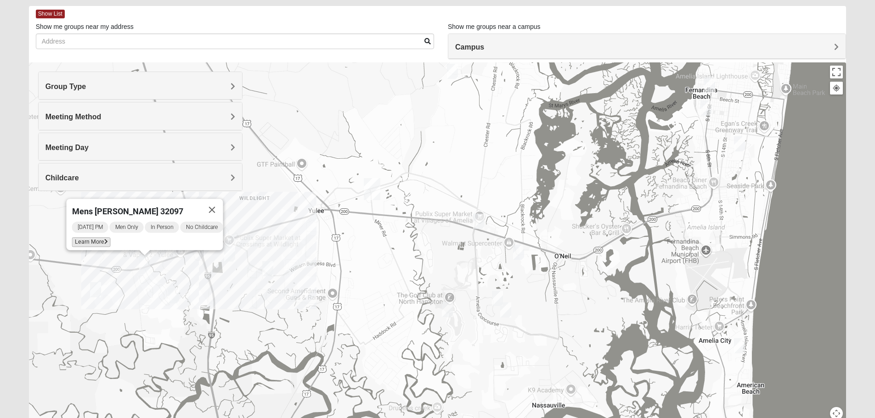
click at [89, 239] on span "Learn More" at bounding box center [91, 242] width 39 height 10
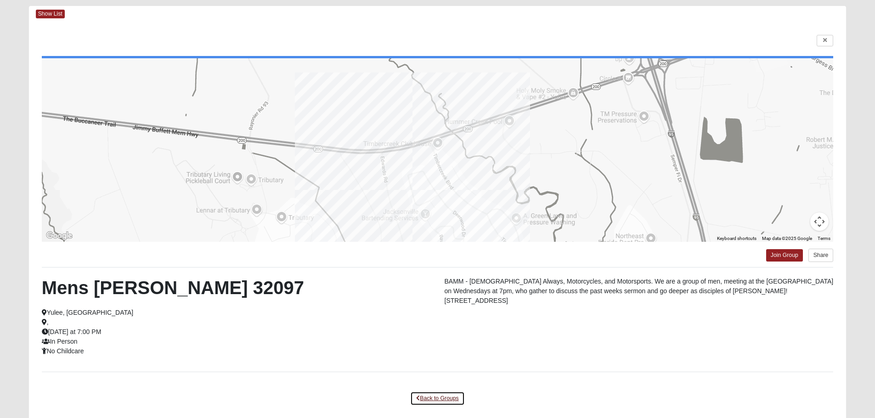
click at [424, 399] on link "Back to Groups" at bounding box center [437, 399] width 54 height 14
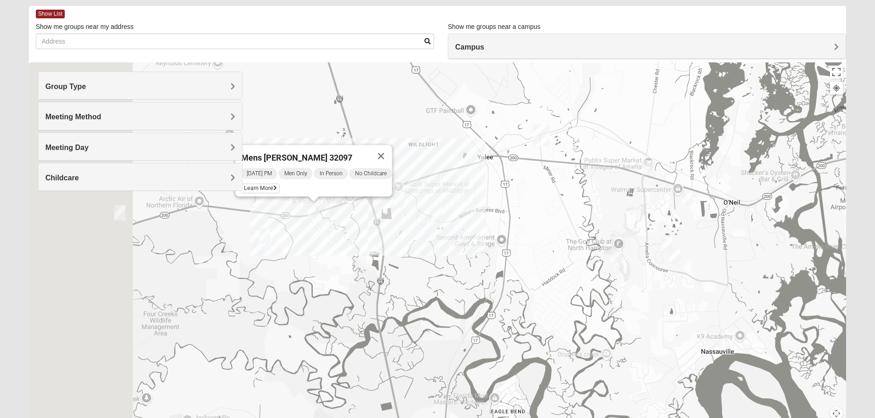
drag, startPoint x: 234, startPoint y: 331, endPoint x: 433, endPoint y: 276, distance: 206.3
click at [433, 276] on div "Mens [PERSON_NAME] 32097 [DATE] PM Men Only In Person No Childcare Learn More" at bounding box center [438, 245] width 818 height 367
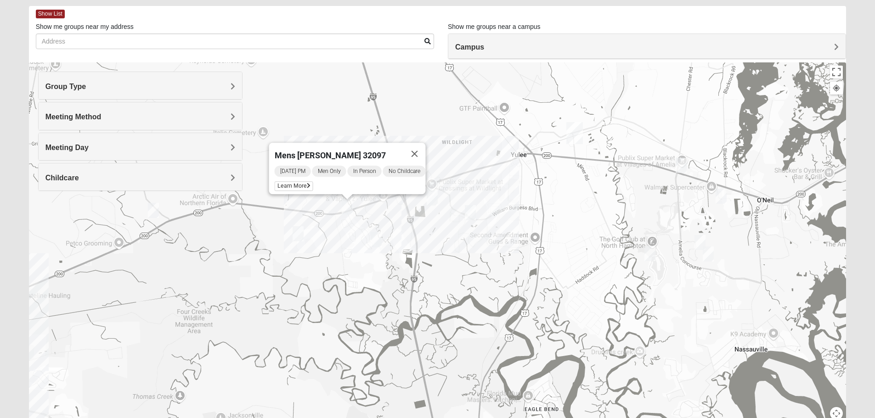
click at [303, 236] on img "Mixed Sheppard/Wetzel 32097" at bounding box center [298, 234] width 18 height 23
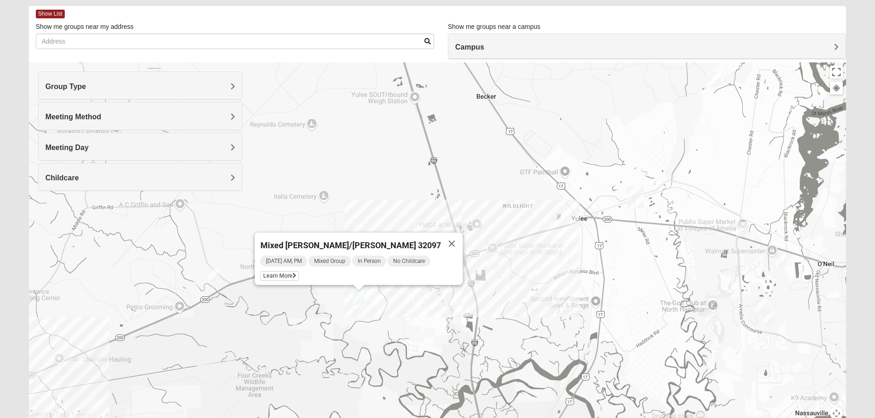
drag, startPoint x: 293, startPoint y: 268, endPoint x: 354, endPoint y: 334, distance: 90.0
click at [354, 334] on div "Mixed [PERSON_NAME]/[PERSON_NAME] 32097 [DATE] AM, PM Mixed Group In Person No …" at bounding box center [438, 245] width 818 height 367
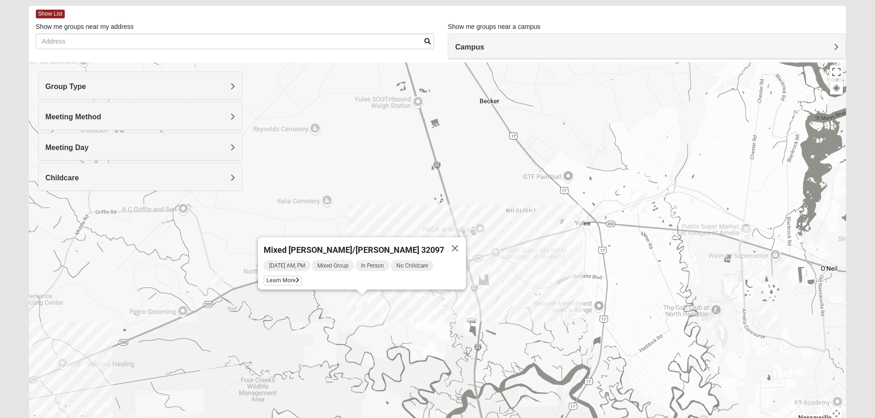
click at [219, 280] on img "Mixed Johnson 32011" at bounding box center [217, 279] width 18 height 23
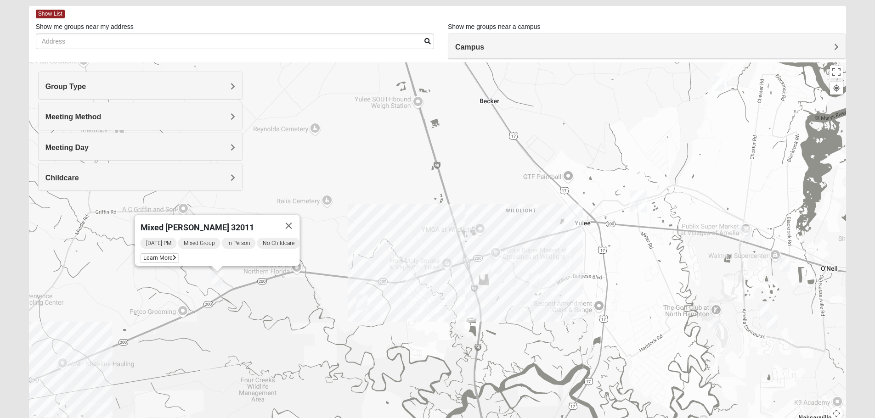
drag, startPoint x: 239, startPoint y: 330, endPoint x: 316, endPoint y: 295, distance: 83.7
click at [316, 295] on div "Mixed [PERSON_NAME] 32011 [DATE] PM Mixed Group In Person No Childcare Learn Mo…" at bounding box center [438, 245] width 818 height 367
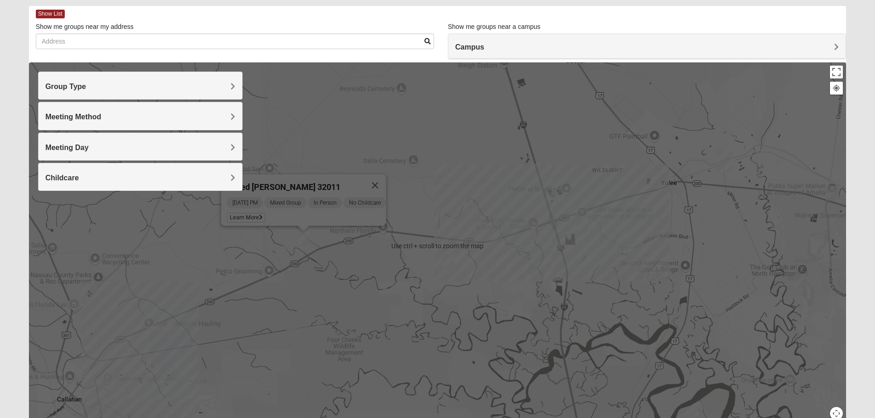
scroll to position [87, 0]
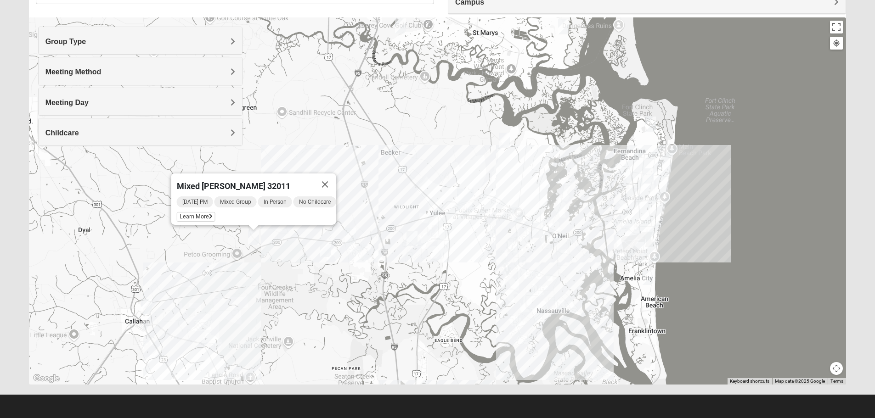
click at [147, 305] on img "Mens Burt 32011" at bounding box center [146, 306] width 18 height 23
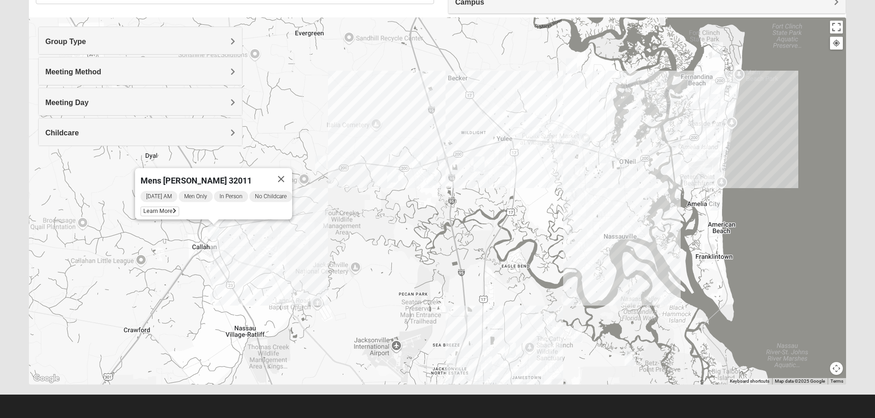
drag, startPoint x: 272, startPoint y: 335, endPoint x: 341, endPoint y: 253, distance: 107.9
click at [341, 253] on div "Mens [PERSON_NAME] 32011 [DATE] AM Men Only In Person No Childcare Learn More" at bounding box center [438, 200] width 818 height 367
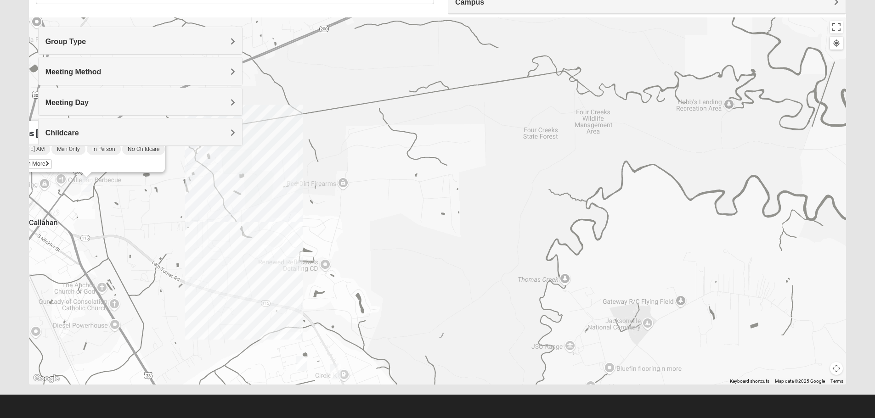
drag, startPoint x: 254, startPoint y: 224, endPoint x: 254, endPoint y: 229, distance: 5.1
click at [254, 224] on div "Mens [PERSON_NAME] 32011 [DATE] AM Men Only In Person No Childcare Learn More" at bounding box center [438, 200] width 818 height 367
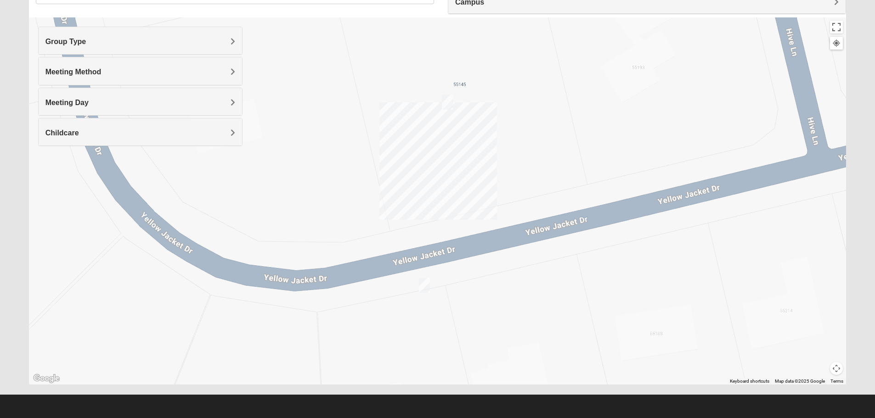
click at [418, 286] on img "1825 Mixed Raines 32011" at bounding box center [424, 285] width 18 height 23
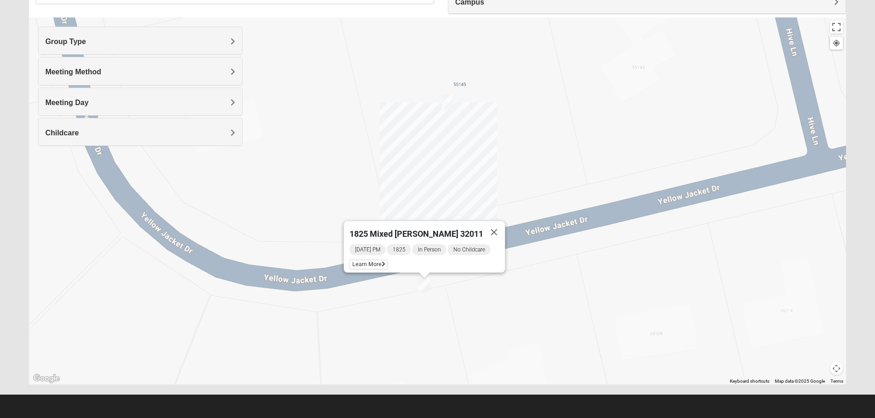
click at [450, 101] on img "Mixed Raines 32011" at bounding box center [447, 102] width 18 height 23
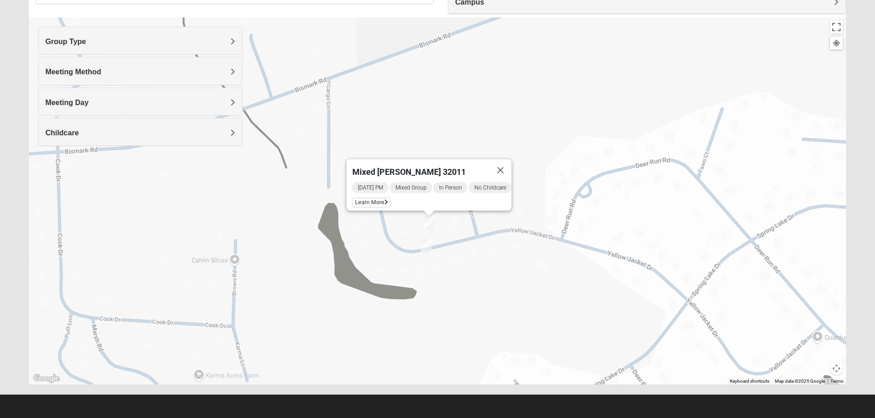
click at [428, 243] on img "1825 Mixed Raines 32011" at bounding box center [426, 246] width 18 height 23
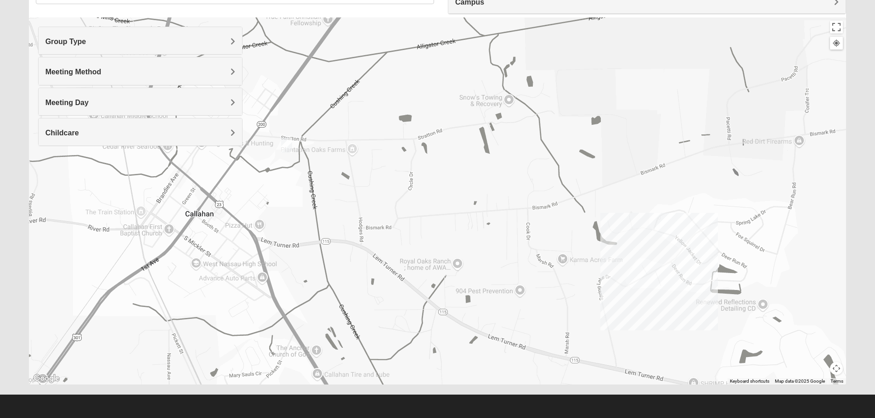
drag, startPoint x: 204, startPoint y: 270, endPoint x: 356, endPoint y: 228, distance: 157.2
click at [356, 228] on div at bounding box center [438, 200] width 818 height 367
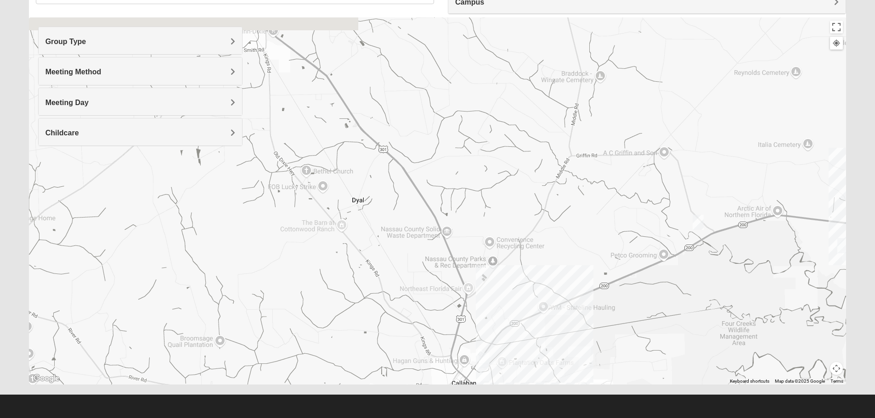
drag, startPoint x: 282, startPoint y: 201, endPoint x: 397, endPoint y: 346, distance: 185.7
click at [397, 346] on div at bounding box center [438, 200] width 818 height 367
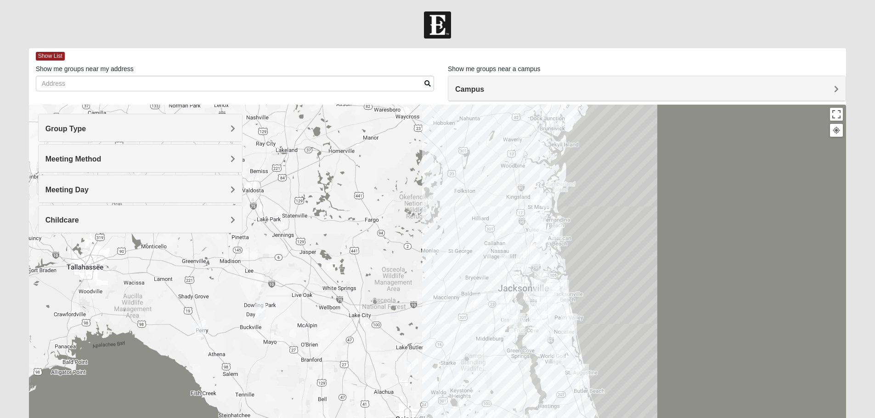
scroll to position [87, 0]
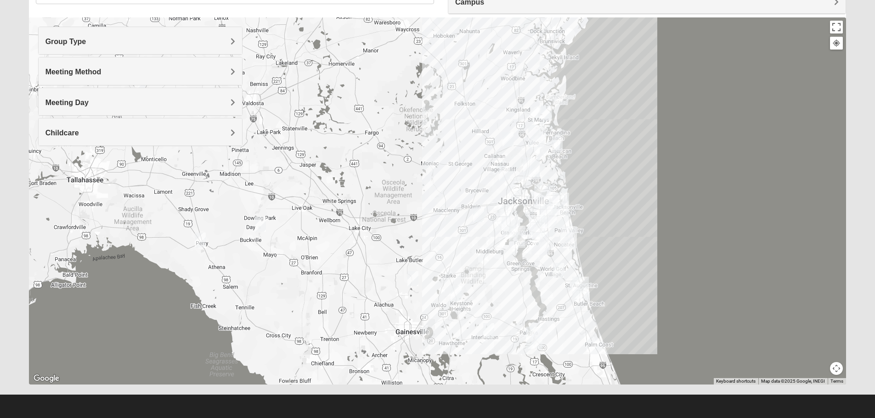
click at [203, 235] on img "Online Mixed Van Auker 32259" at bounding box center [200, 240] width 18 height 23
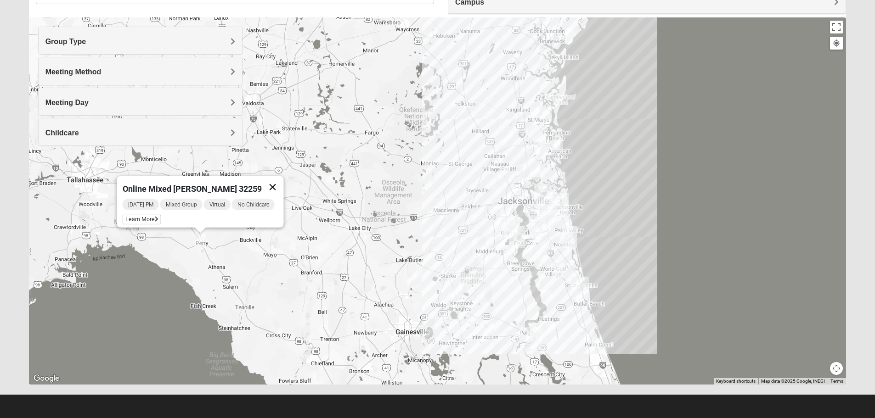
click at [271, 181] on button "Close" at bounding box center [272, 187] width 22 height 22
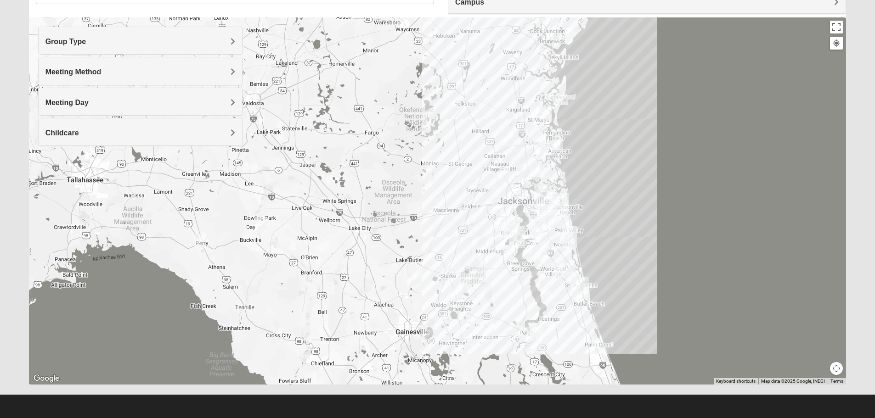
click at [262, 223] on img "Online Womens Freeman 32060" at bounding box center [260, 224] width 18 height 23
click at [338, 168] on button "Close" at bounding box center [338, 171] width 22 height 22
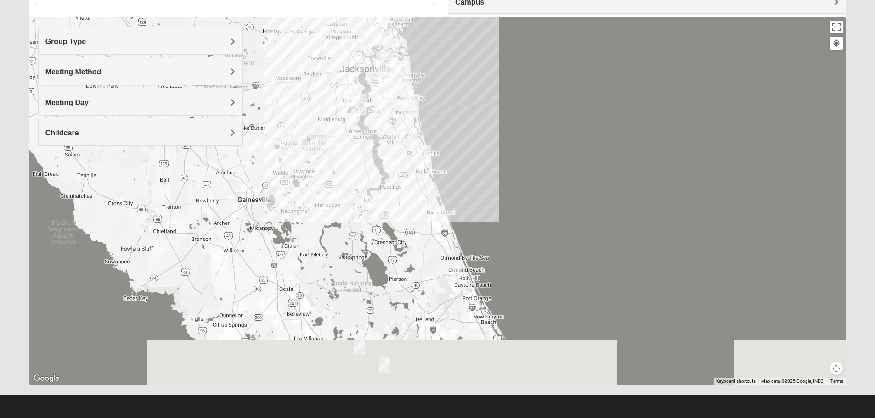
drag, startPoint x: 472, startPoint y: 306, endPoint x: 312, endPoint y: 171, distance: 209.3
click at [312, 171] on div at bounding box center [438, 200] width 818 height 367
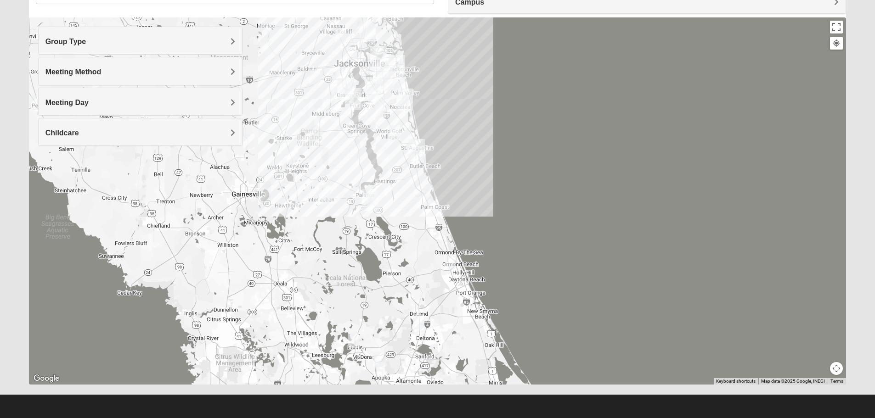
click at [371, 198] on img "Palatka (Coming Soon)" at bounding box center [370, 200] width 24 height 29
click at [418, 153] on button "Close" at bounding box center [416, 159] width 22 height 22
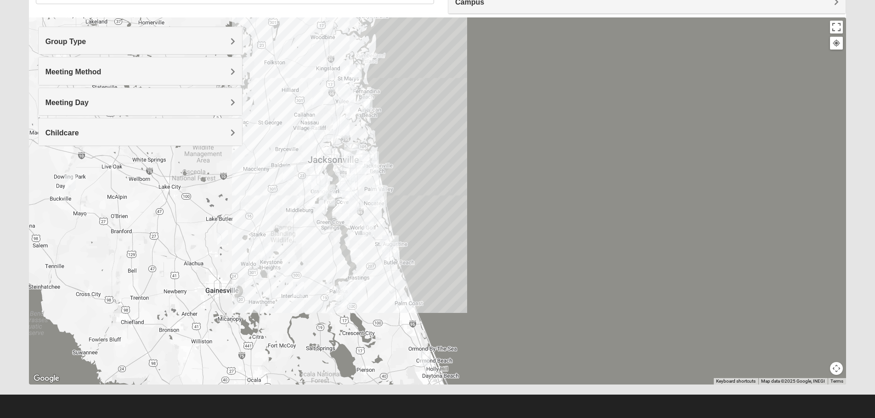
drag, startPoint x: 398, startPoint y: 189, endPoint x: 372, endPoint y: 287, distance: 101.7
click at [372, 287] on div at bounding box center [438, 200] width 818 height 367
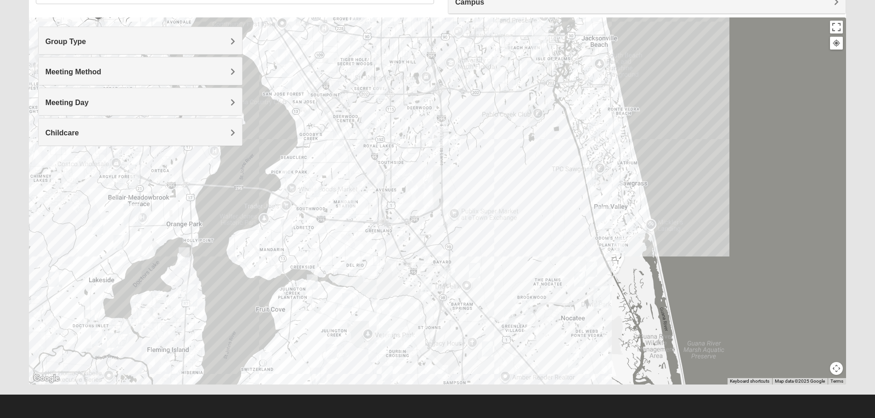
click at [347, 205] on img "Mandarin" at bounding box center [348, 207] width 24 height 29
click at [441, 141] on img "Baymeadows" at bounding box center [441, 137] width 24 height 29
click at [126, 205] on img "Orange Park" at bounding box center [132, 214] width 24 height 29
click at [196, 294] on img "Fleming Island" at bounding box center [189, 295] width 24 height 29
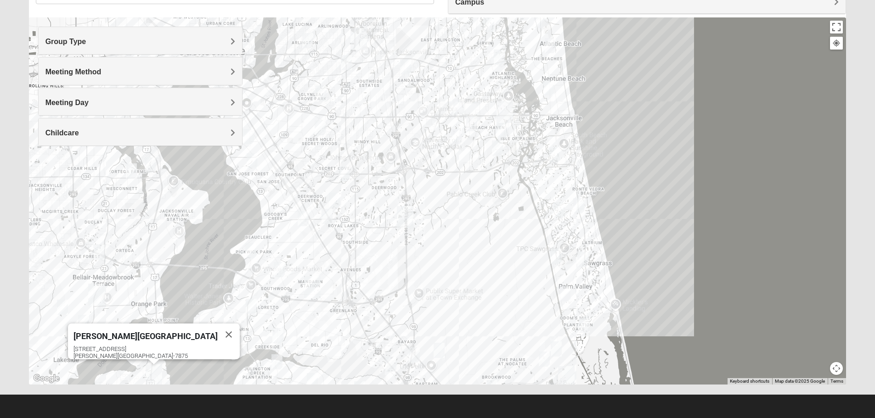
drag, startPoint x: 339, startPoint y: 249, endPoint x: 277, endPoint y: 393, distance: 157.2
click at [277, 393] on div "Show List Loading Groups Keywords Filter Additional Filters Campus Arlington Ba…" at bounding box center [437, 177] width 831 height 433
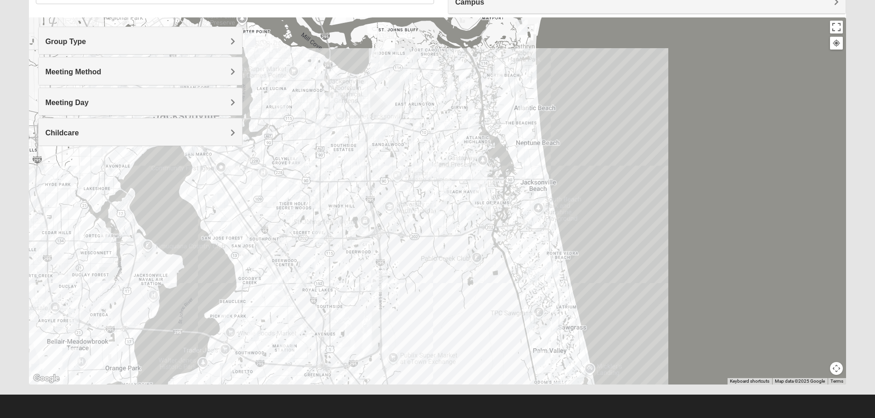
click at [335, 102] on img "Arlington" at bounding box center [333, 103] width 24 height 29
drag, startPoint x: 478, startPoint y: 177, endPoint x: 481, endPoint y: 189, distance: 11.9
click at [478, 177] on img "San Pablo" at bounding box center [479, 176] width 24 height 29
